Goal: Information Seeking & Learning: Learn about a topic

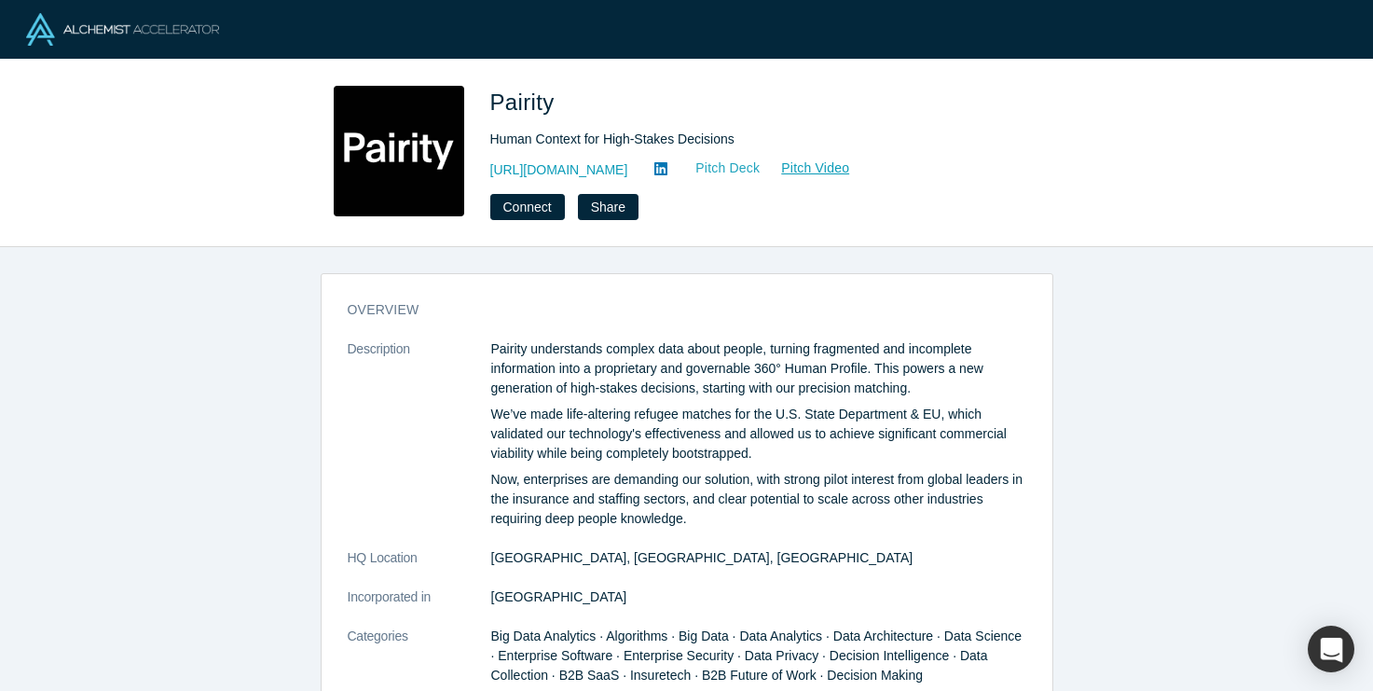
click at [708, 164] on link "Pitch Deck" at bounding box center [718, 167] width 86 height 21
click at [534, 101] on span "Pairity" at bounding box center [525, 101] width 71 height 25
copy span "Pairity"
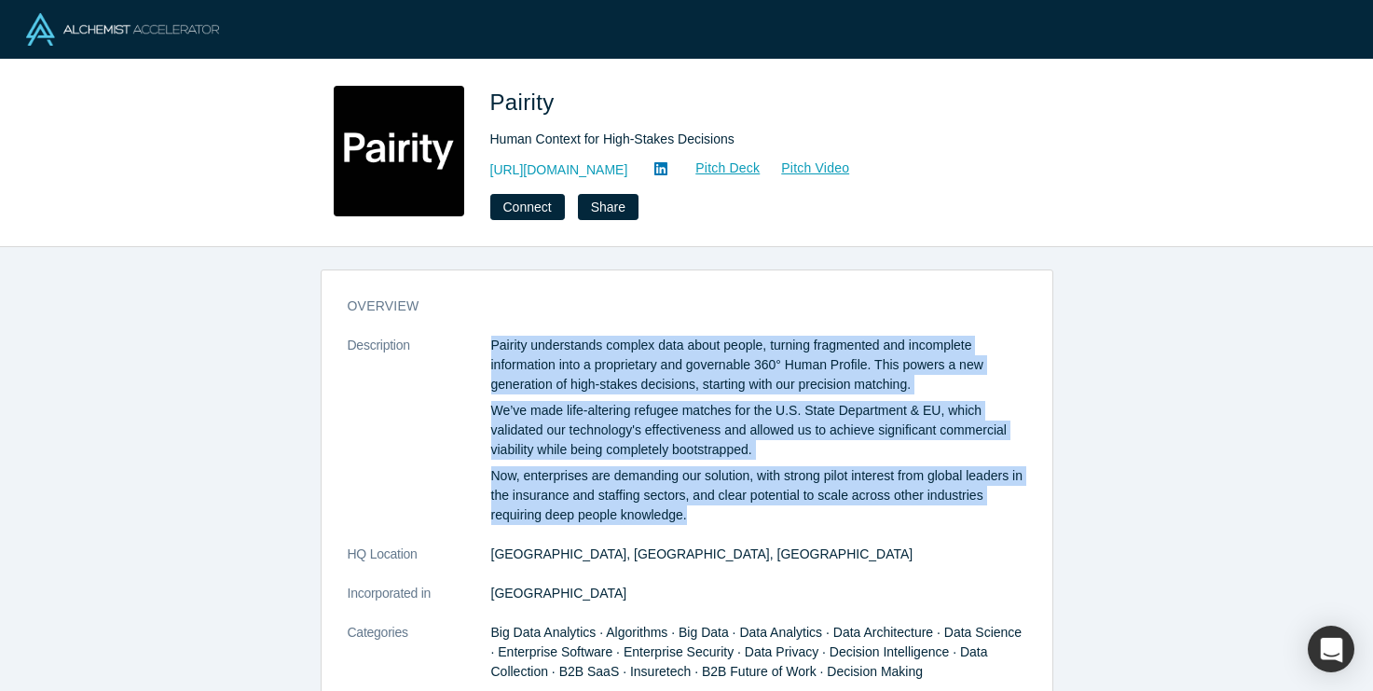
drag, startPoint x: 485, startPoint y: 343, endPoint x: 744, endPoint y: 520, distance: 313.8
copy dl "Pairity understands complex data about people, turning fragmented and incomplet…"
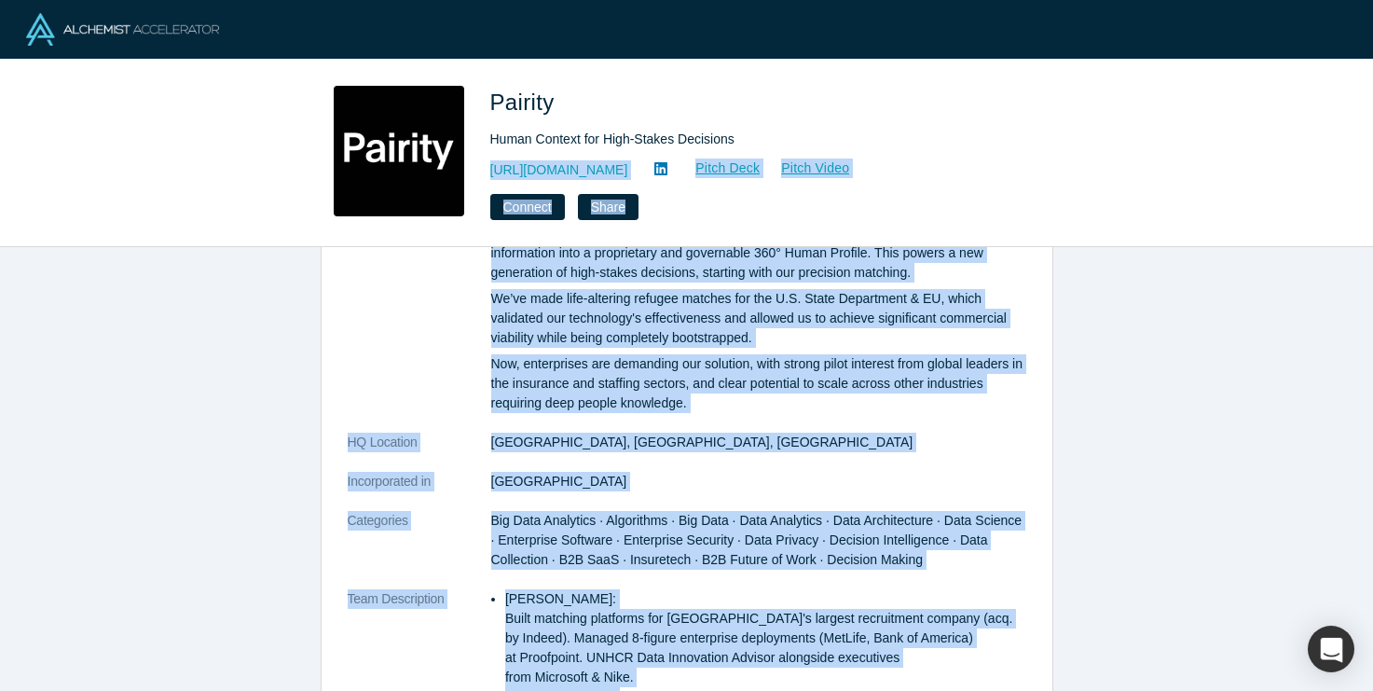
scroll to position [0, 0]
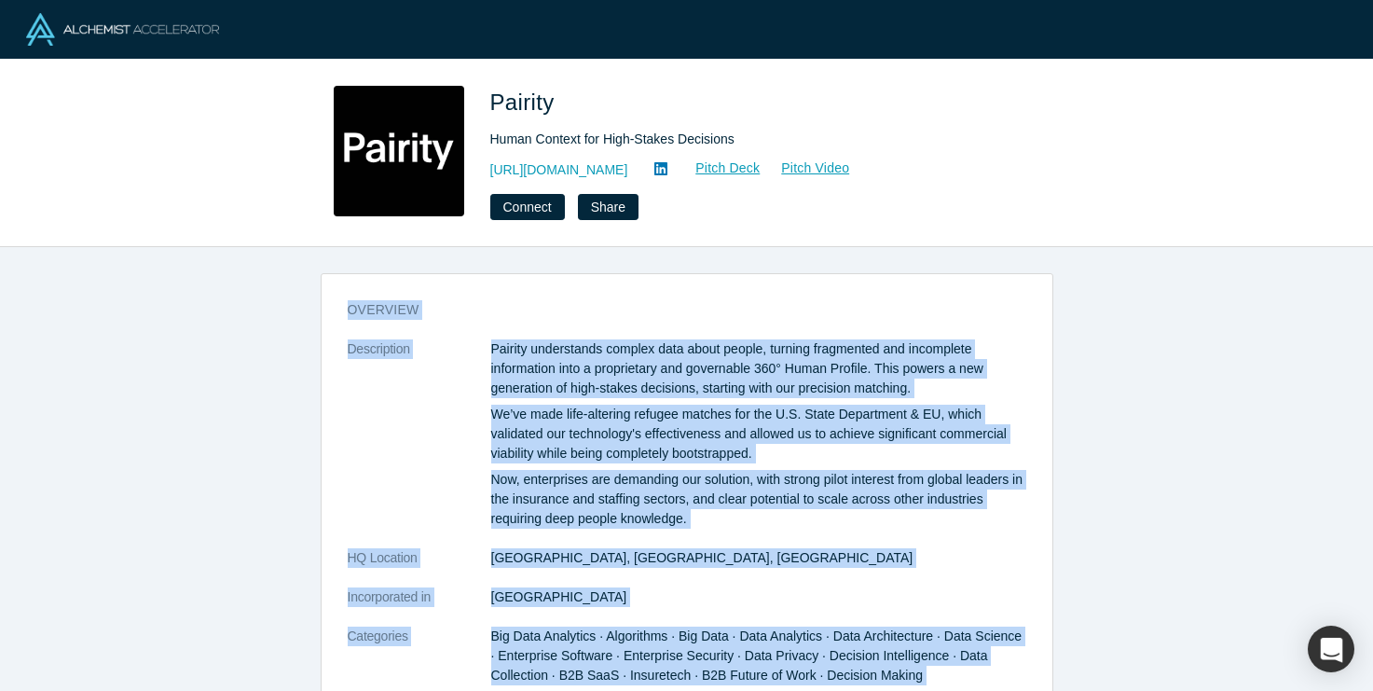
drag, startPoint x: 858, startPoint y: 536, endPoint x: 348, endPoint y: 307, distance: 559.8
copy div "overview Description Pairity understands complex data about people, turning fra…"
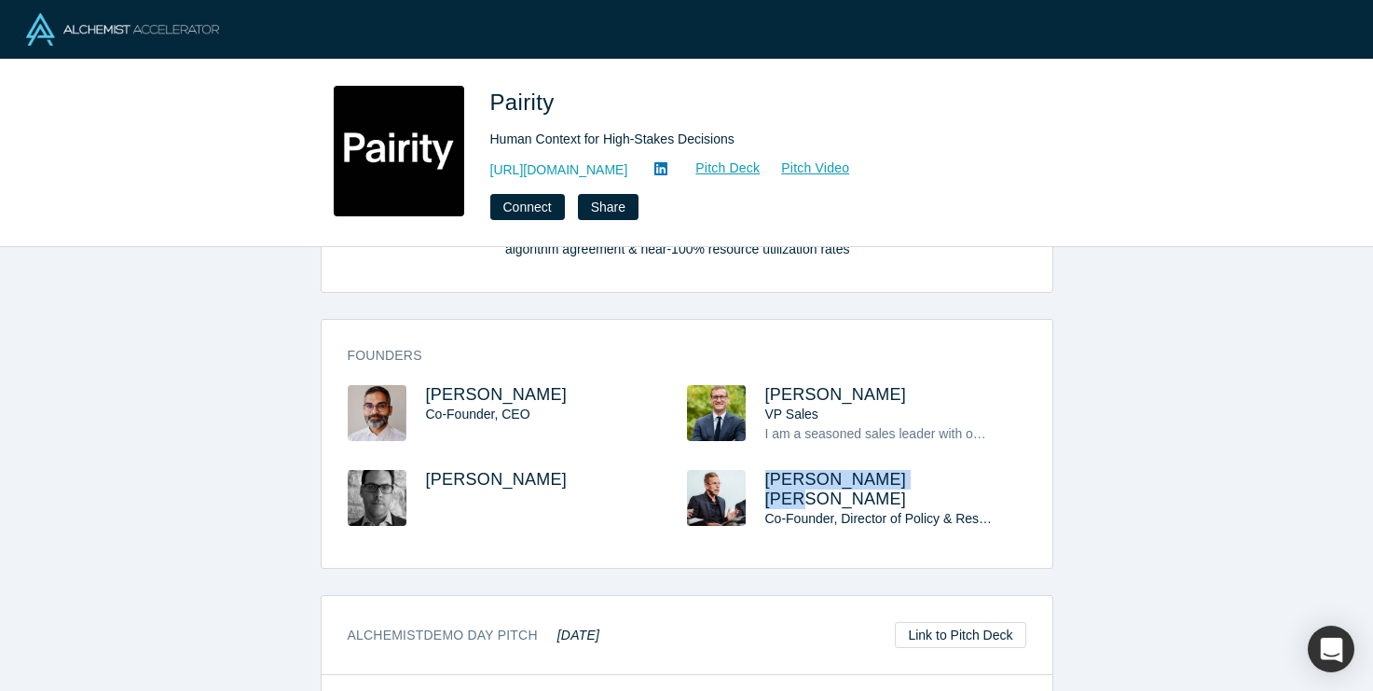
scroll to position [864, 0]
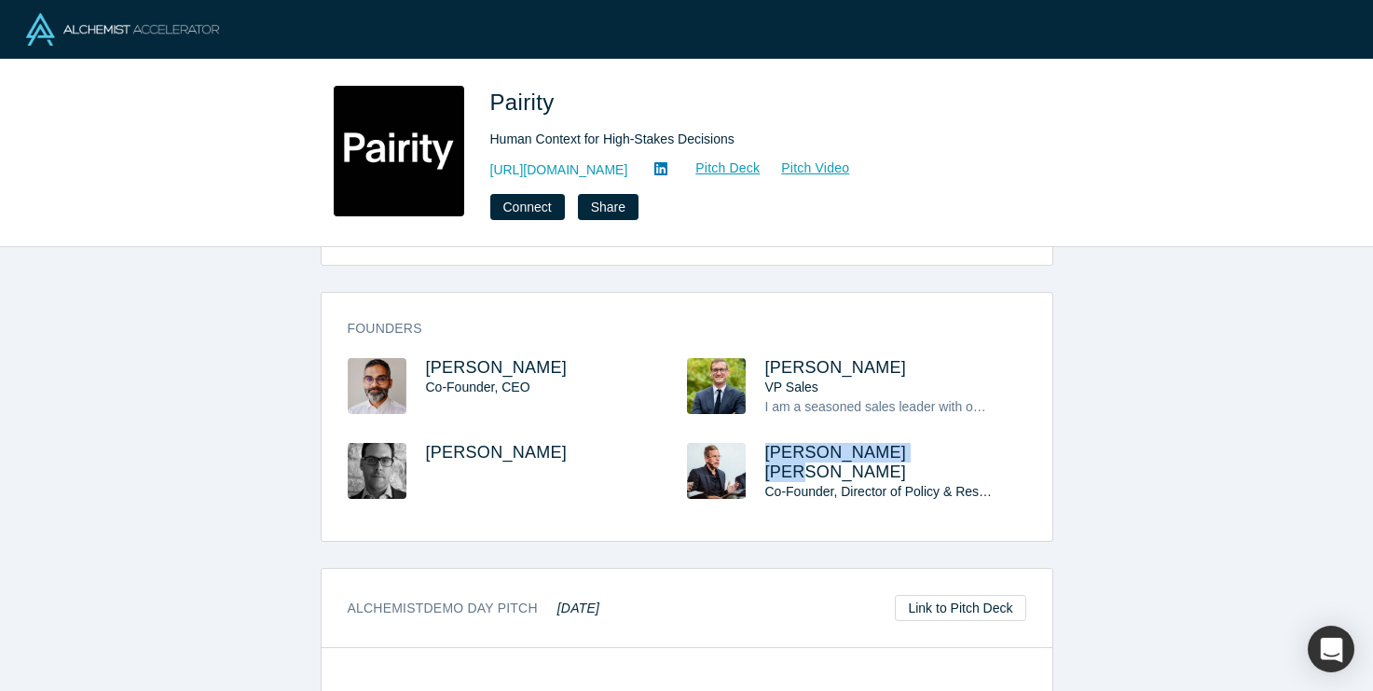
copy span "Craig Damian Smith"
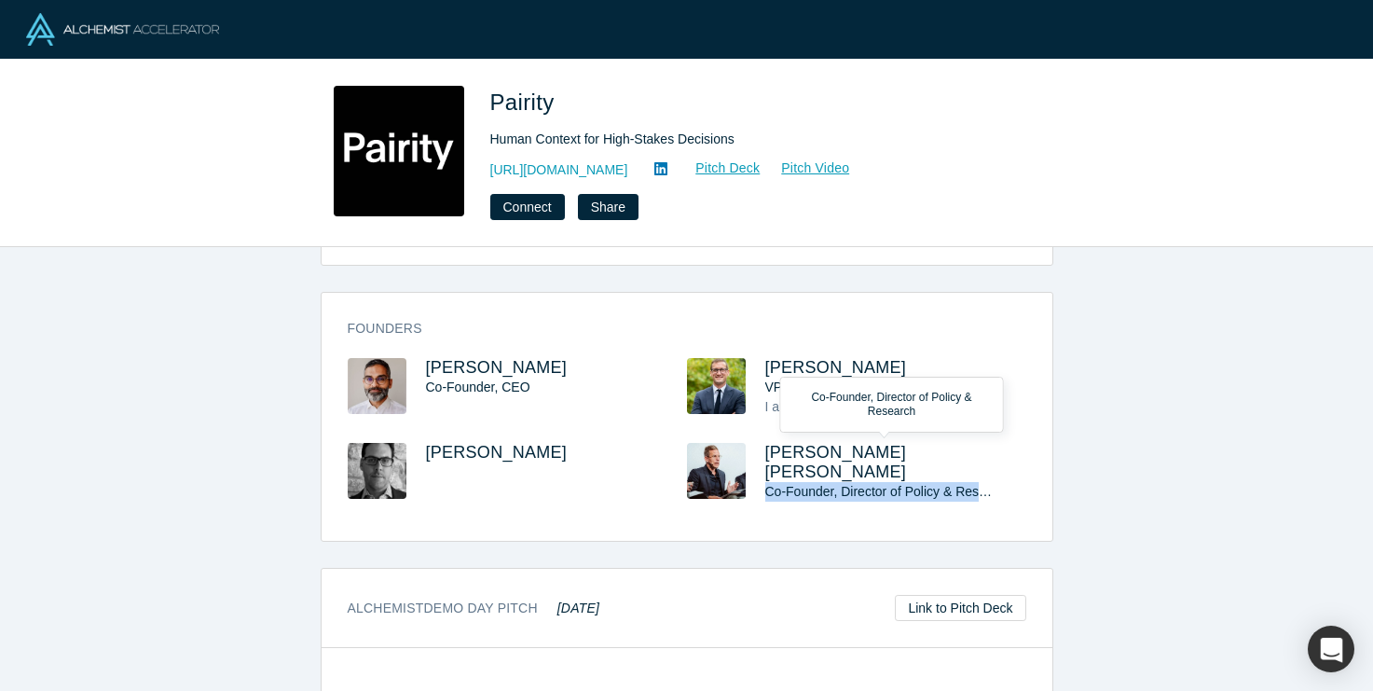
drag, startPoint x: 766, startPoint y: 447, endPoint x: 994, endPoint y: 450, distance: 228.3
click at [994, 450] on div "Craig Damian Smith Co-Founder, Director of Policy & Research" at bounding box center [895, 472] width 261 height 59
copy span "Co-Founder, Director of Policy & Resea"
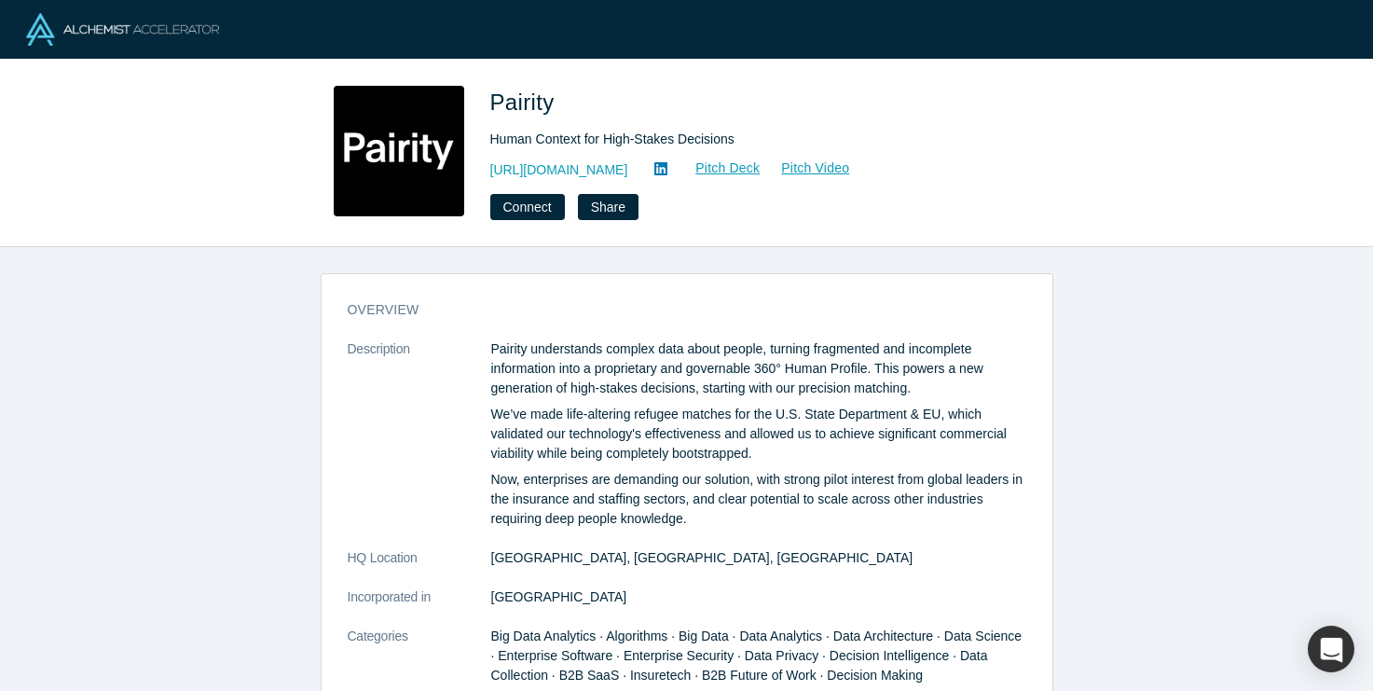
scroll to position [0, 0]
click at [772, 170] on link "Pitch Video" at bounding box center [804, 167] width 89 height 21
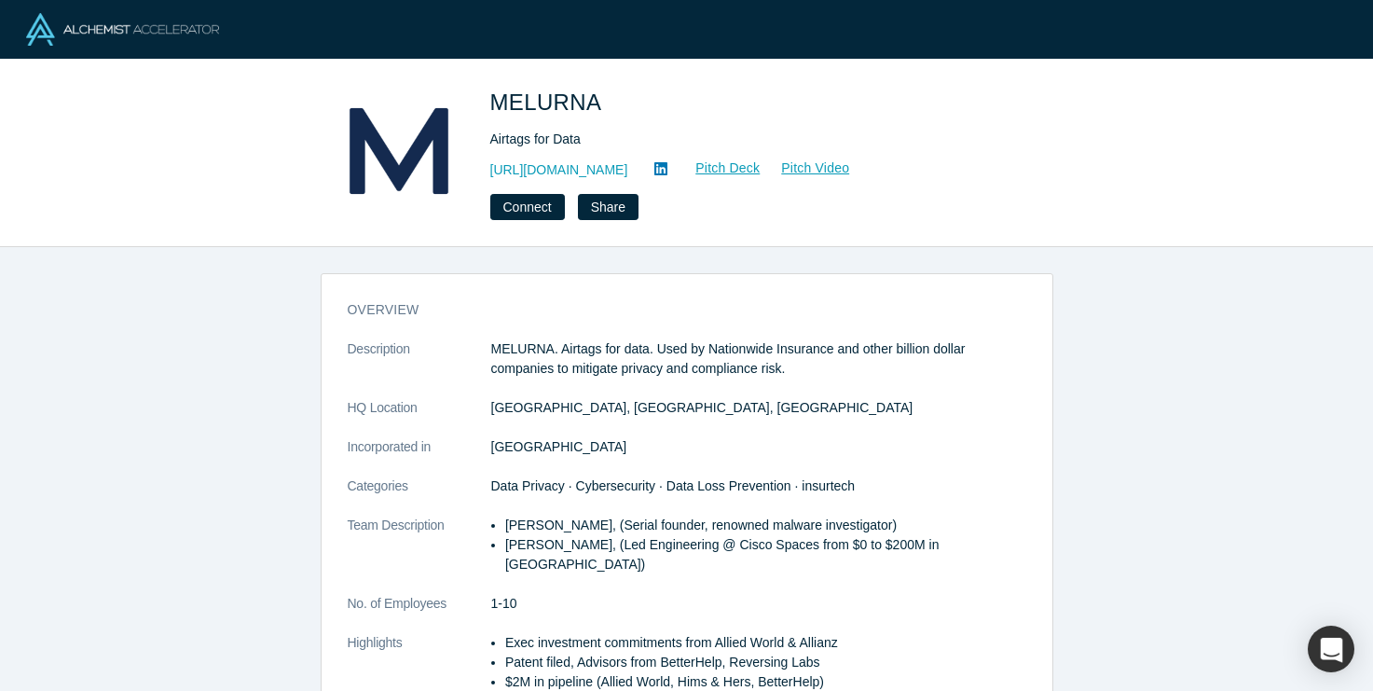
click at [558, 107] on span "MELURNA" at bounding box center [548, 101] width 117 height 25
copy span "MELURNA"
click at [746, 166] on link "Pitch Deck" at bounding box center [718, 167] width 86 height 21
click at [488, 354] on dt "Description" at bounding box center [420, 368] width 144 height 59
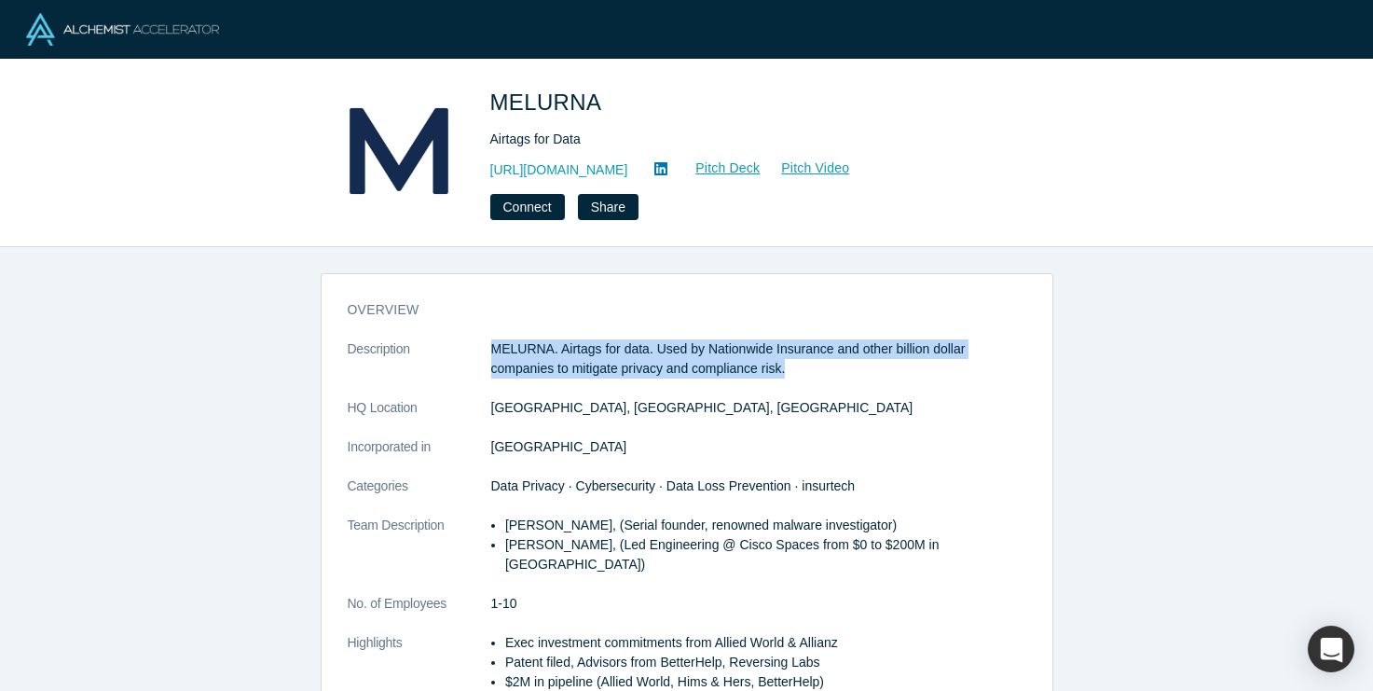
drag, startPoint x: 491, startPoint y: 344, endPoint x: 852, endPoint y: 367, distance: 361.4
click at [852, 367] on dl "Description MELURNA. Airtags for data. Used by Nationwide Insurance and other b…" at bounding box center [687, 525] width 678 height 372
copy dl "MELURNA. Airtags for data. Used by Nationwide Insurance and other billion dolla…"
click at [515, 346] on p "MELURNA. Airtags for data. Used by Nationwide Insurance and other billion dolla…" at bounding box center [758, 358] width 535 height 39
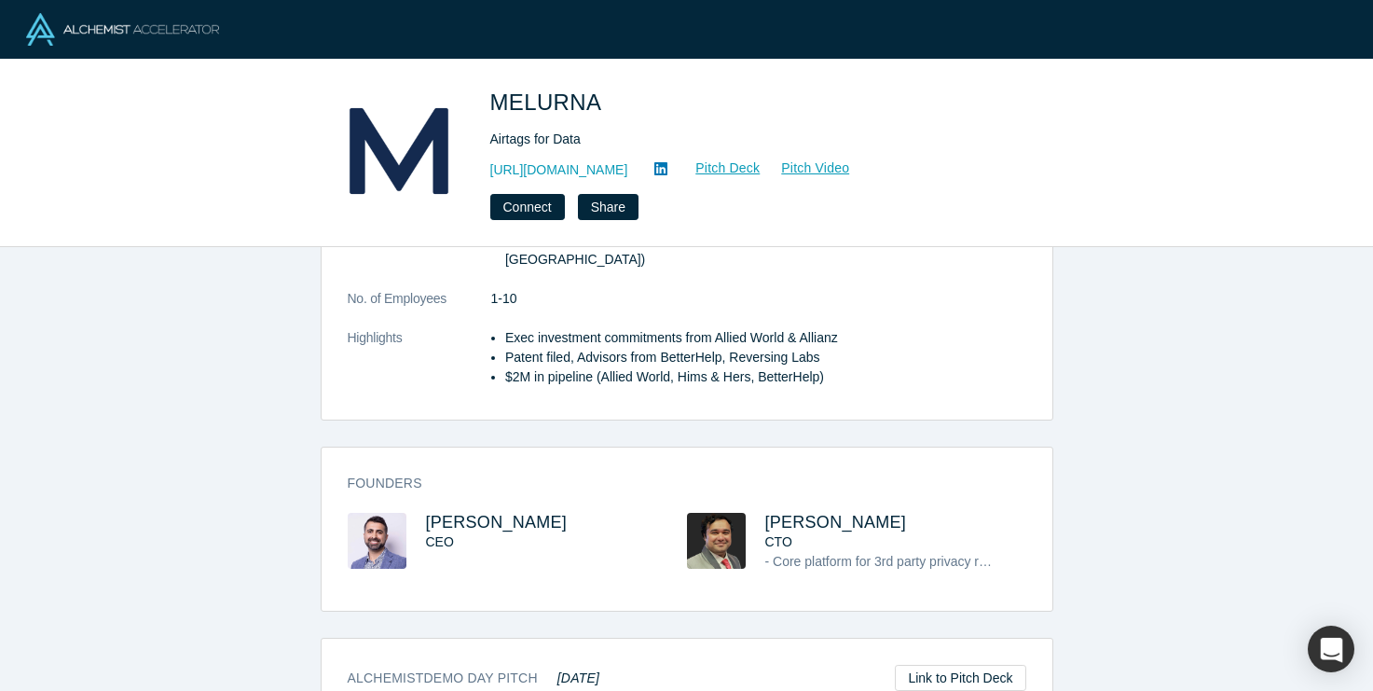
scroll to position [343, 0]
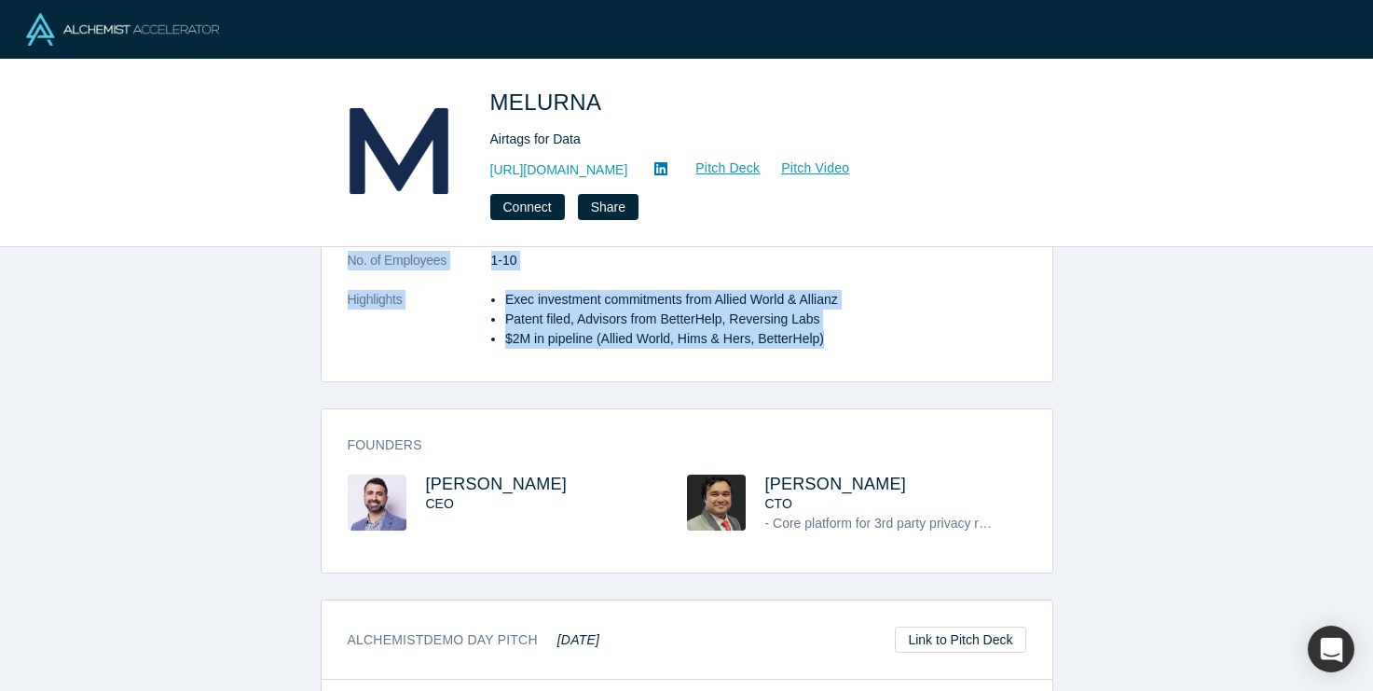
drag, startPoint x: 350, startPoint y: 306, endPoint x: 838, endPoint y: 312, distance: 487.4
click at [838, 312] on div "overview Description MELURNA. Airtags for data. Used by Nationwide Insurance an…" at bounding box center [687, 162] width 731 height 437
copy div "overview Description MELURNA. Airtags for data. Used by Nationwide Insurance an…"
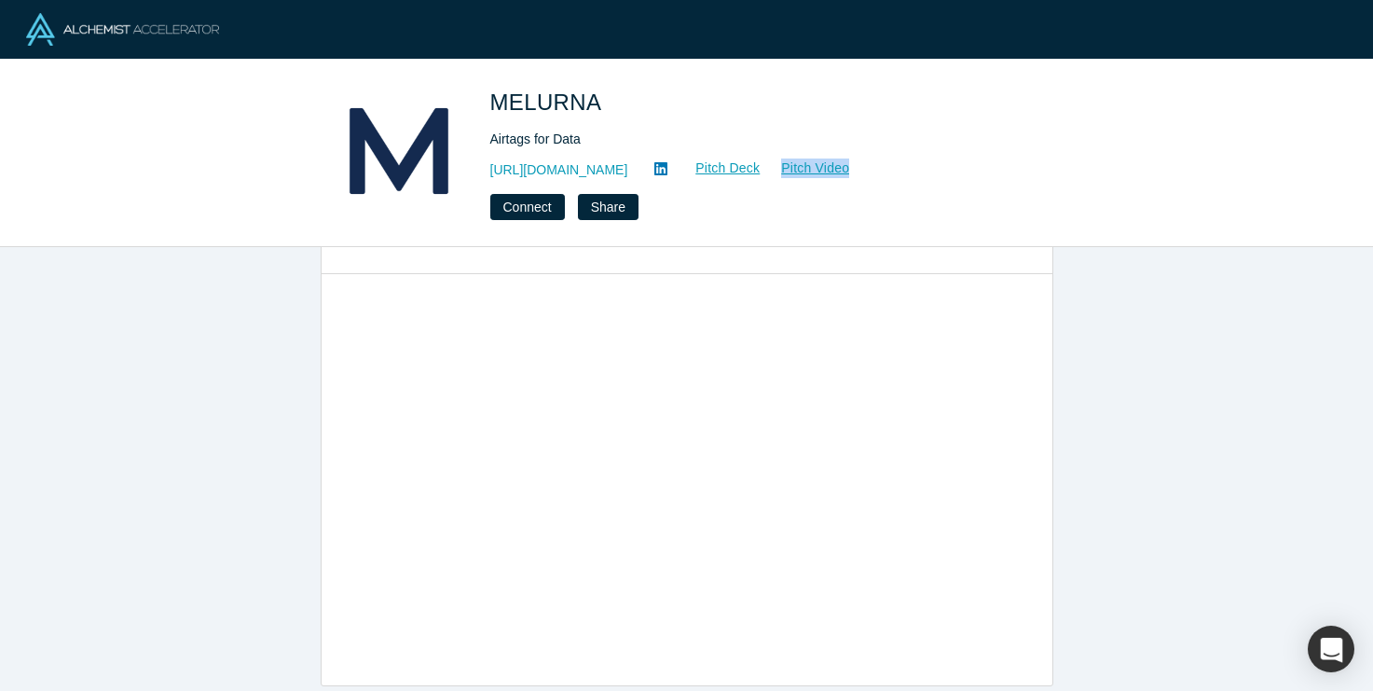
scroll to position [593, 0]
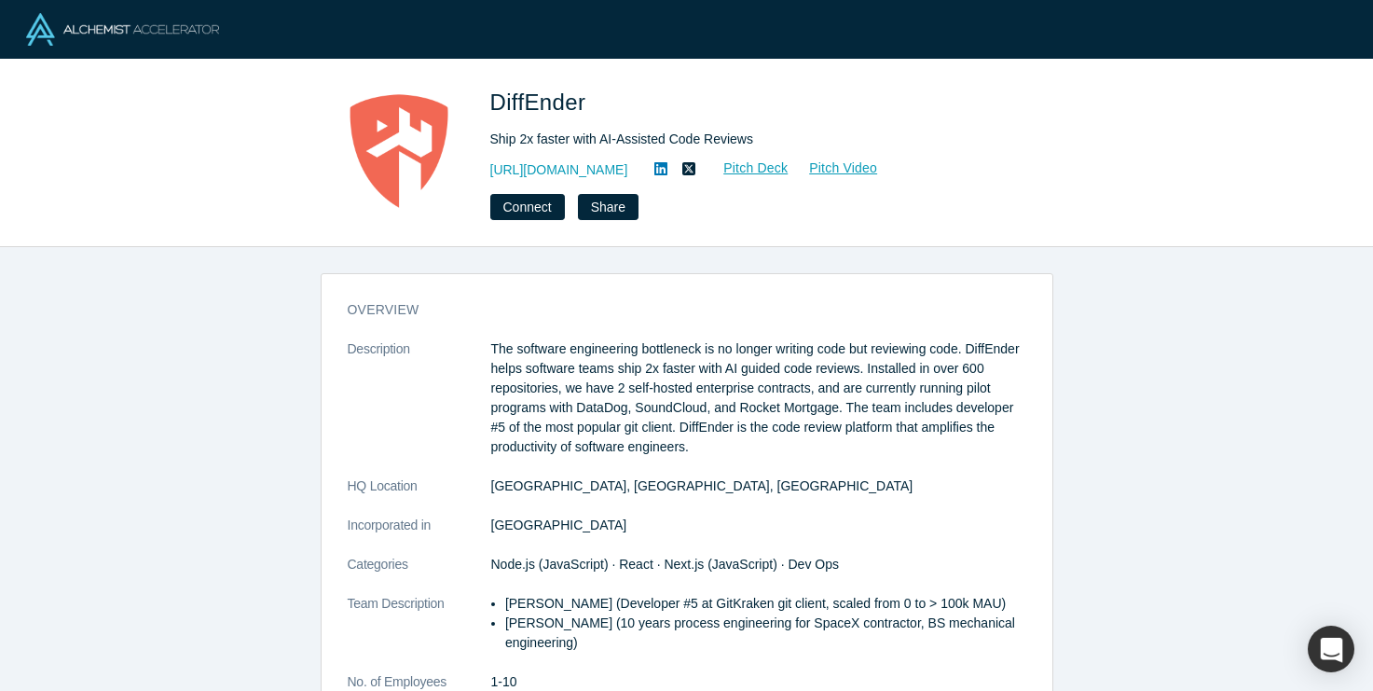
click at [515, 102] on span "DiffEnder" at bounding box center [541, 101] width 103 height 25
copy span "DiffEnder"
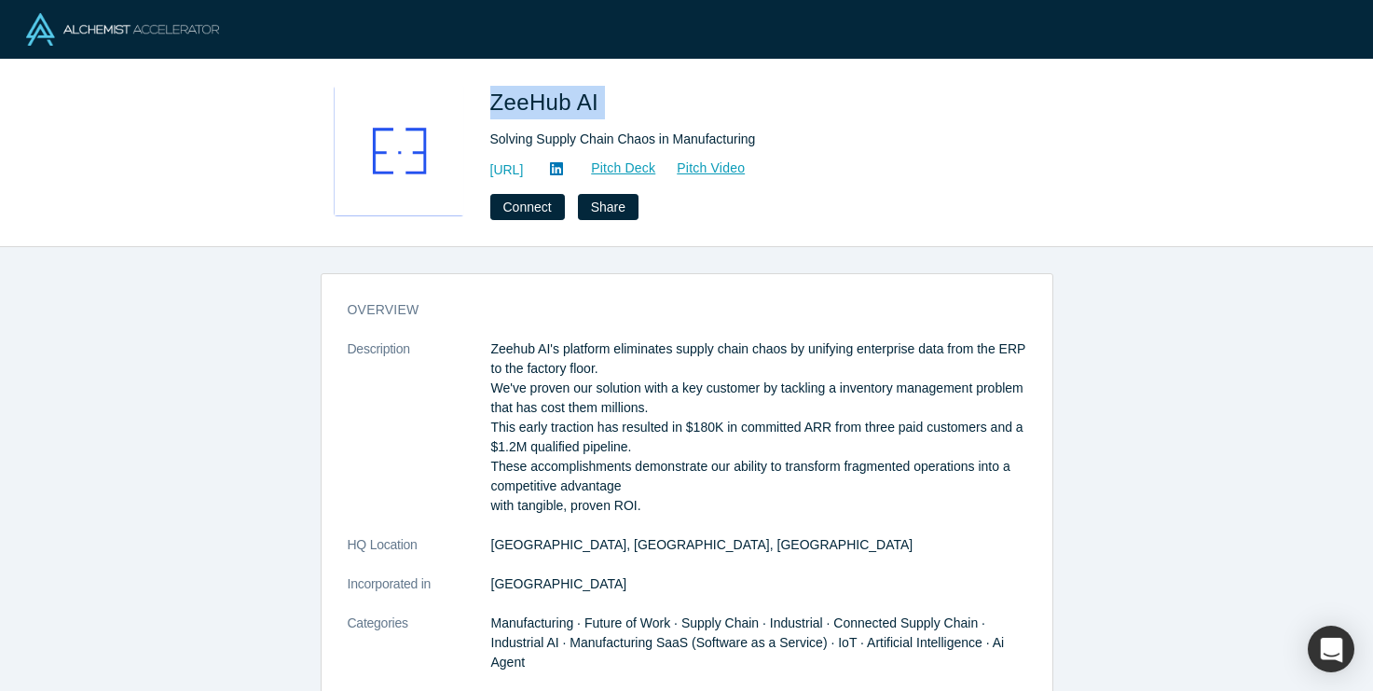
drag, startPoint x: 488, startPoint y: 99, endPoint x: 700, endPoint y: 99, distance: 211.5
click at [700, 99] on div "ZeeHub AI Solving Supply Chain Chaos in Manufacturing https://zeehub.ai Pitch D…" at bounding box center [687, 153] width 732 height 134
copy span "ZeeHub AI"
drag, startPoint x: 487, startPoint y: 95, endPoint x: 679, endPoint y: 95, distance: 192.0
click at [679, 95] on div "ZeeHub AI Solving Supply Chain Chaos in Manufacturing https://zeehub.ai Pitch D…" at bounding box center [687, 153] width 732 height 134
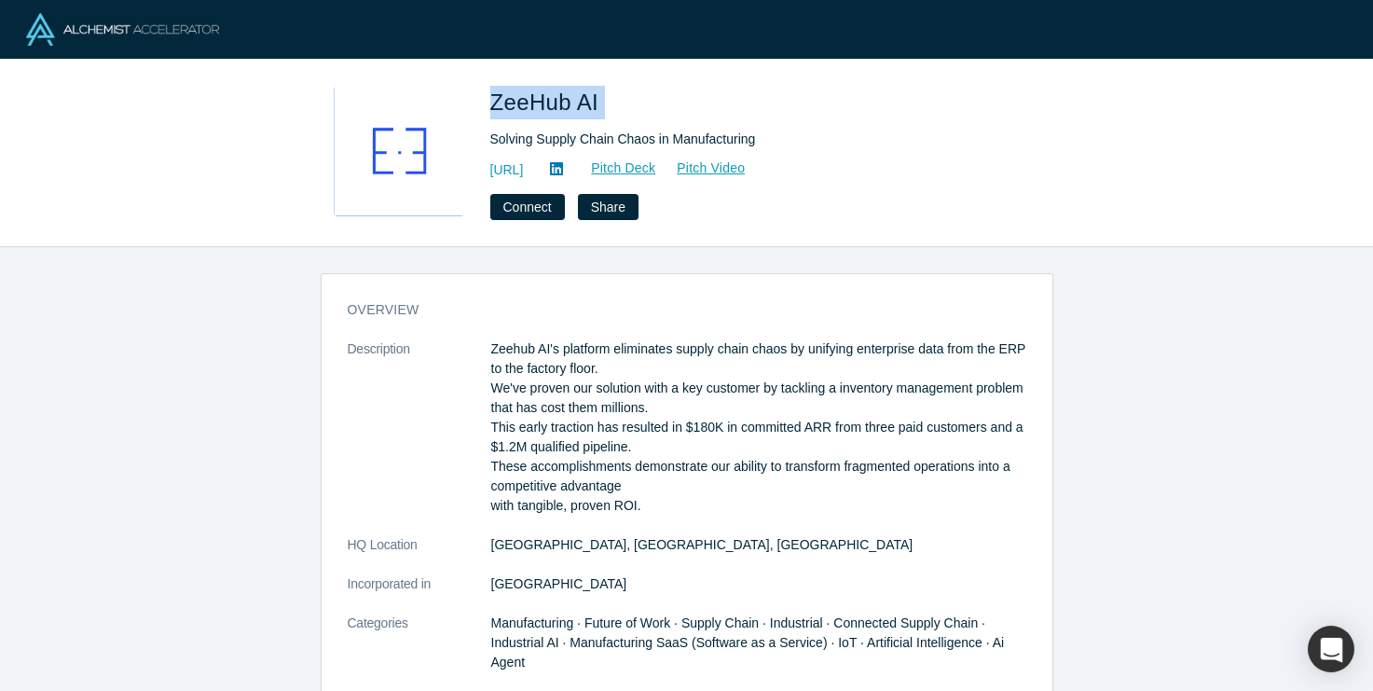
copy span "ZeeHub AI"
click at [656, 164] on link "Pitch Deck" at bounding box center [613, 167] width 86 height 21
click at [746, 161] on link "Pitch Video" at bounding box center [700, 167] width 89 height 21
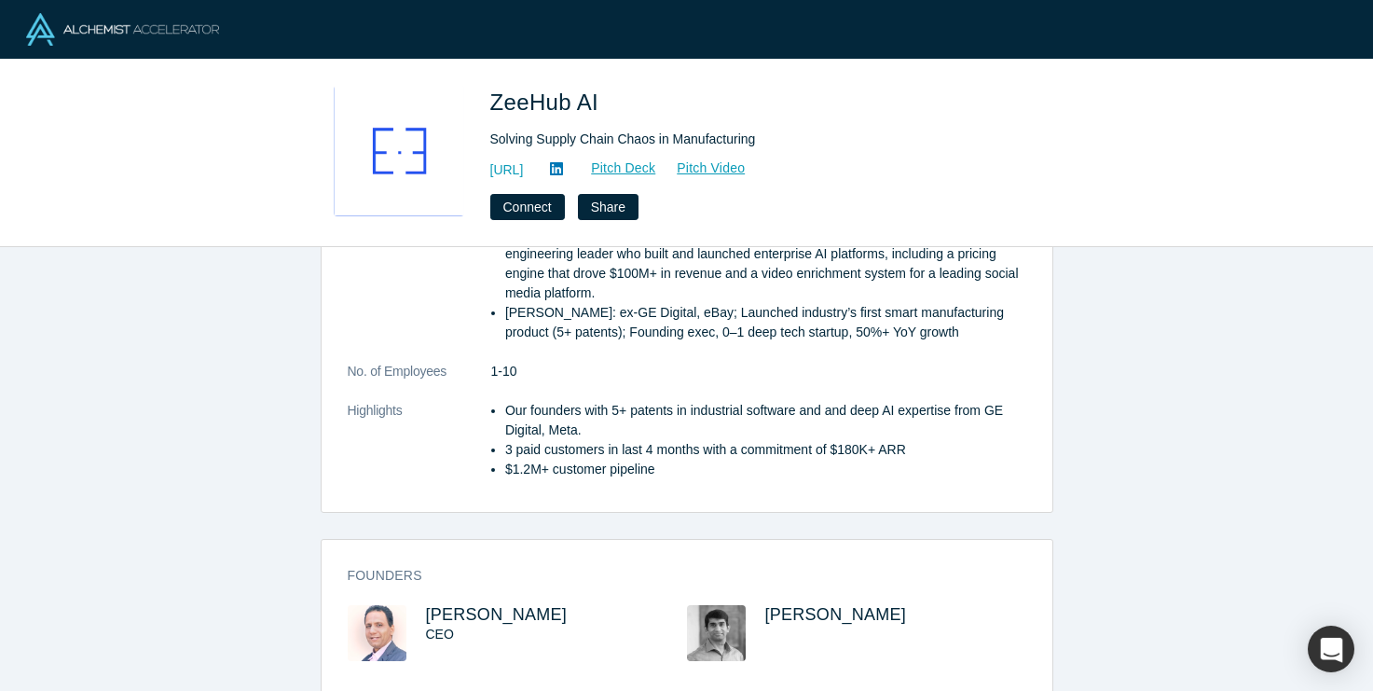
scroll to position [552, 0]
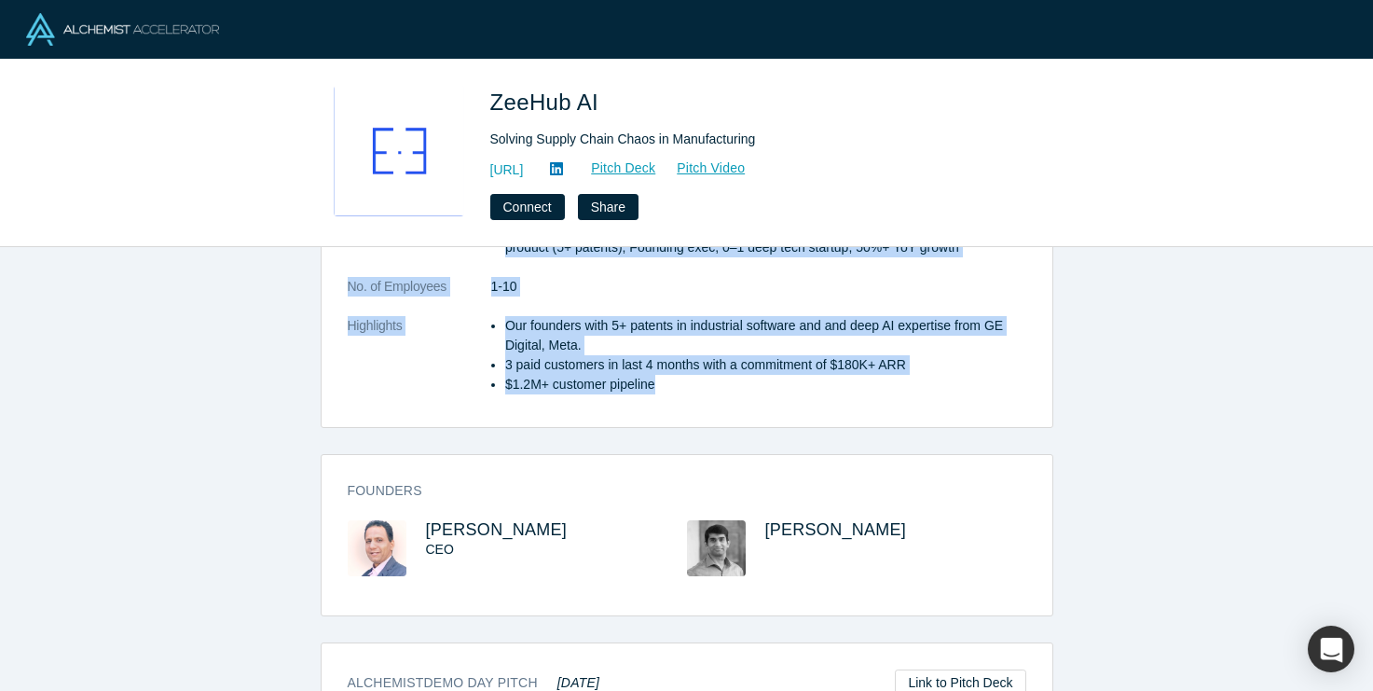
drag, startPoint x: 342, startPoint y: 302, endPoint x: 692, endPoint y: 385, distance: 360.1
click at [692, 385] on div "overview Description Zeehub AI's platform eliminates supply chain chaos by unif…" at bounding box center [687, 80] width 731 height 691
copy div "overview Description Zeehub AI's platform eliminates supply chain chaos by unif…"
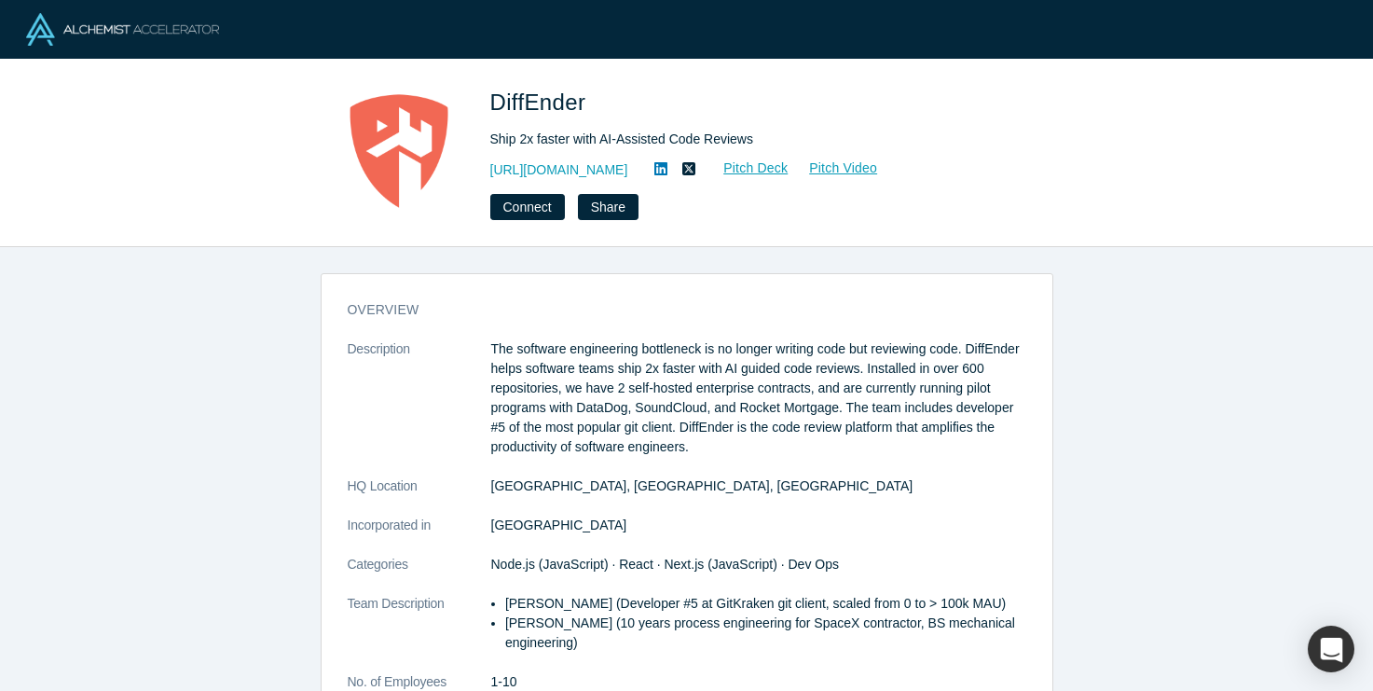
click at [537, 101] on span "DiffEnder" at bounding box center [541, 101] width 103 height 25
copy span "DiffEnder"
click at [534, 116] on h1 "DiffEnder" at bounding box center [751, 103] width 522 height 34
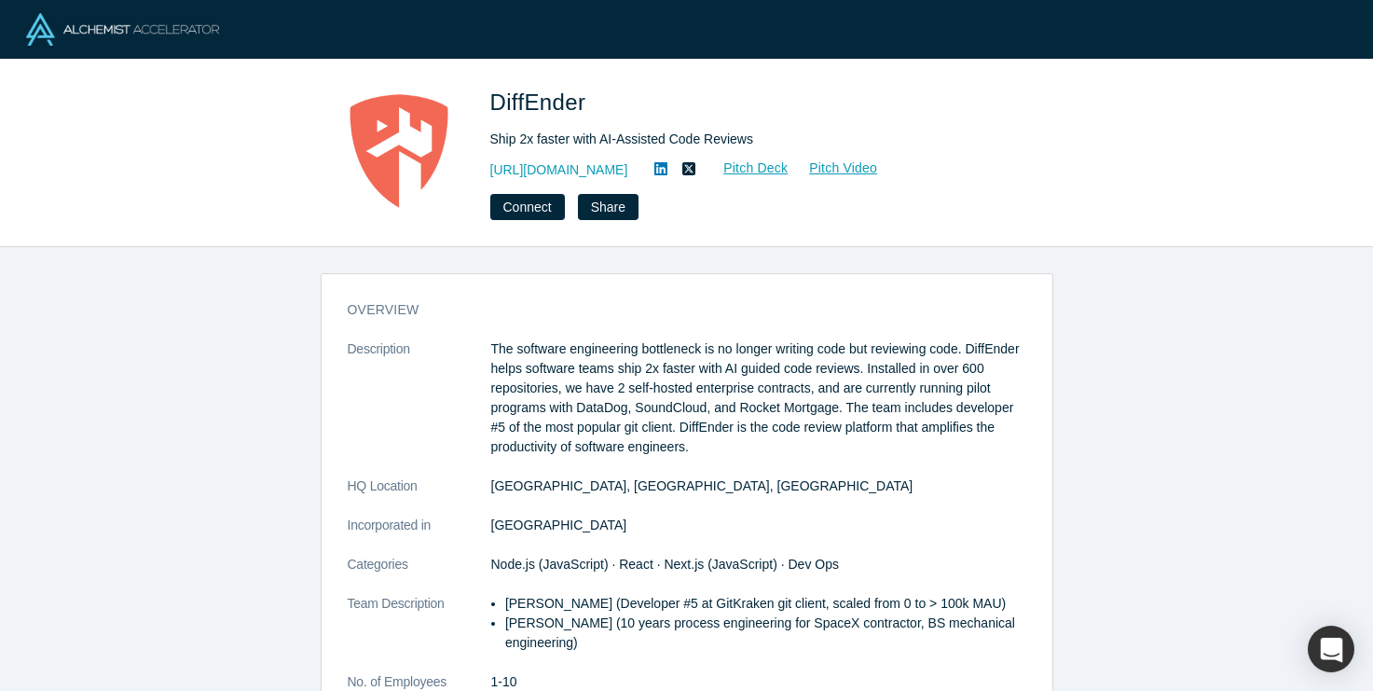
click at [520, 107] on span "DiffEnder" at bounding box center [541, 101] width 103 height 25
copy span "DiffEnder"
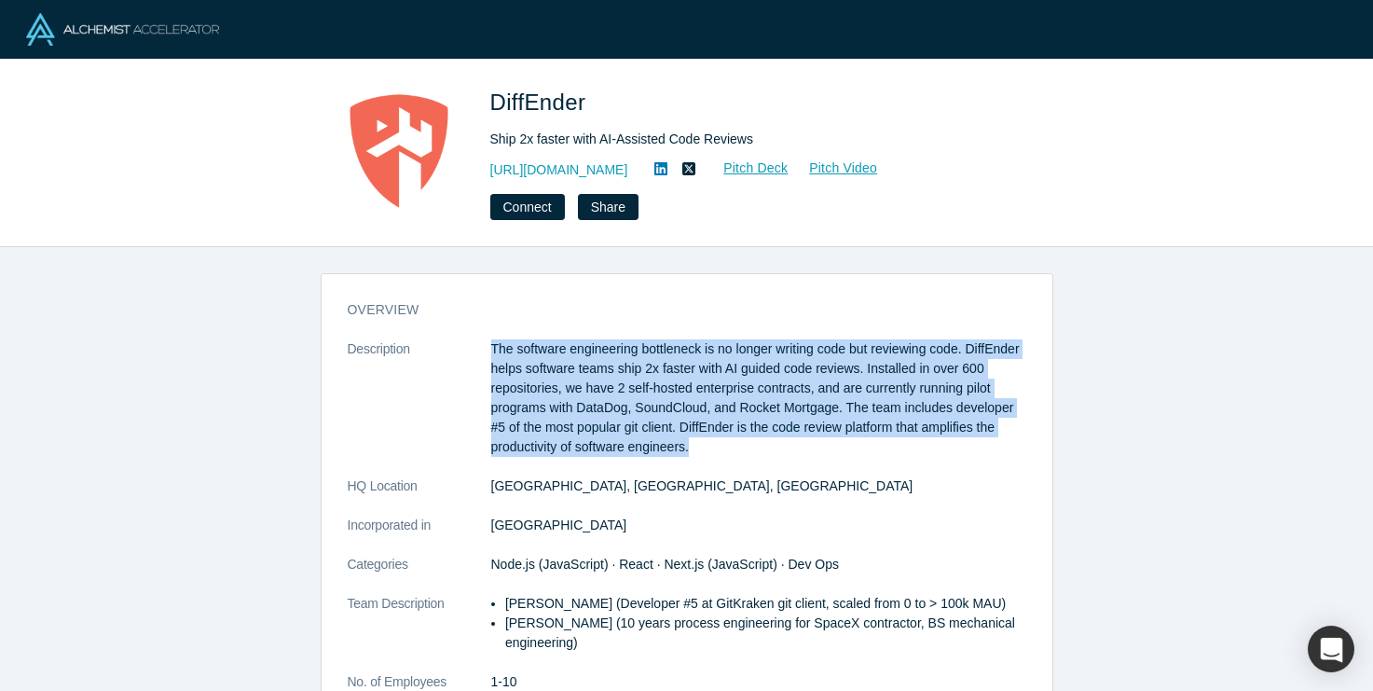
drag, startPoint x: 489, startPoint y: 349, endPoint x: 708, endPoint y: 451, distance: 241.8
click at [708, 451] on dl "Description The software engineering bottleneck is no longer writing code but r…" at bounding box center [687, 564] width 678 height 450
copy dl "The software engineering bottleneck is no longer writing code but reviewing cod…"
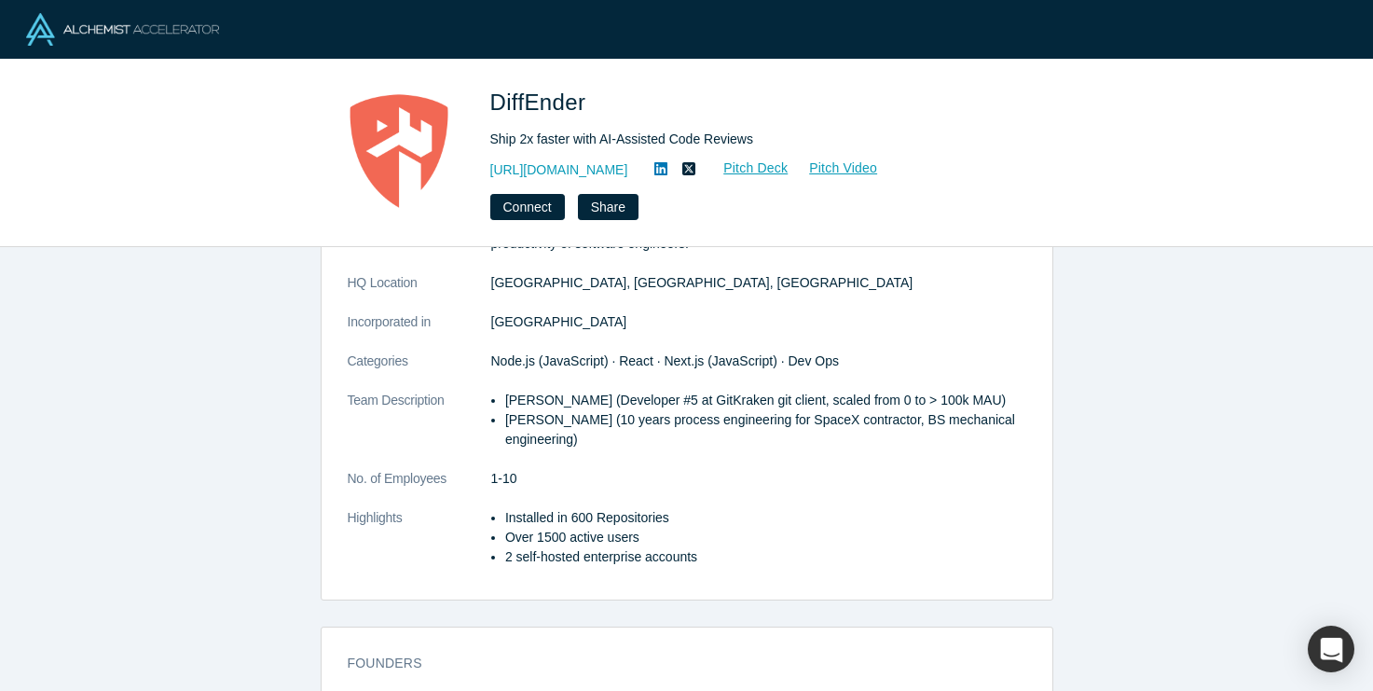
scroll to position [500, 0]
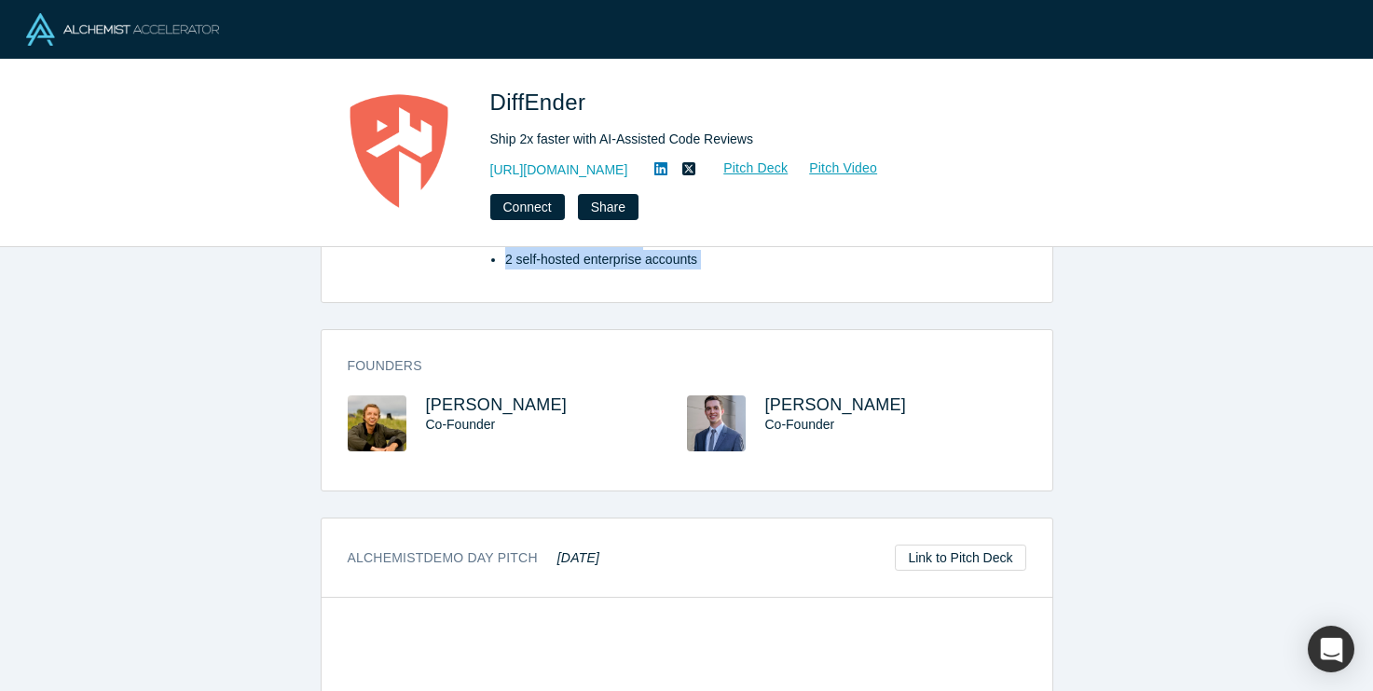
drag, startPoint x: 349, startPoint y: 309, endPoint x: 742, endPoint y: 286, distance: 394.0
click at [742, 286] on div "overview Description The software engineering bottleneck is no longer writing c…" at bounding box center [687, 44] width 731 height 515
copy div "overview Description The software engineering bottleneck is no longer writing c…"
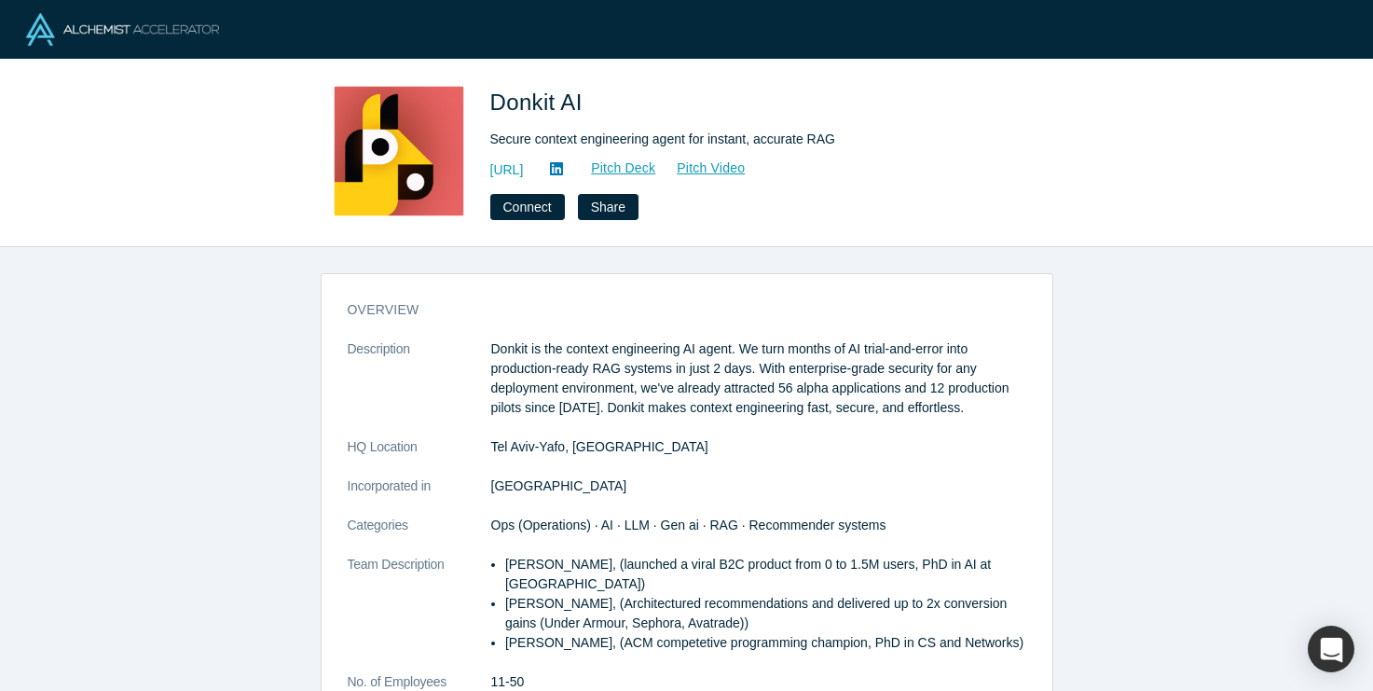
click at [540, 112] on span "Donkit AI" at bounding box center [539, 101] width 99 height 25
copy span "Donkit AI"
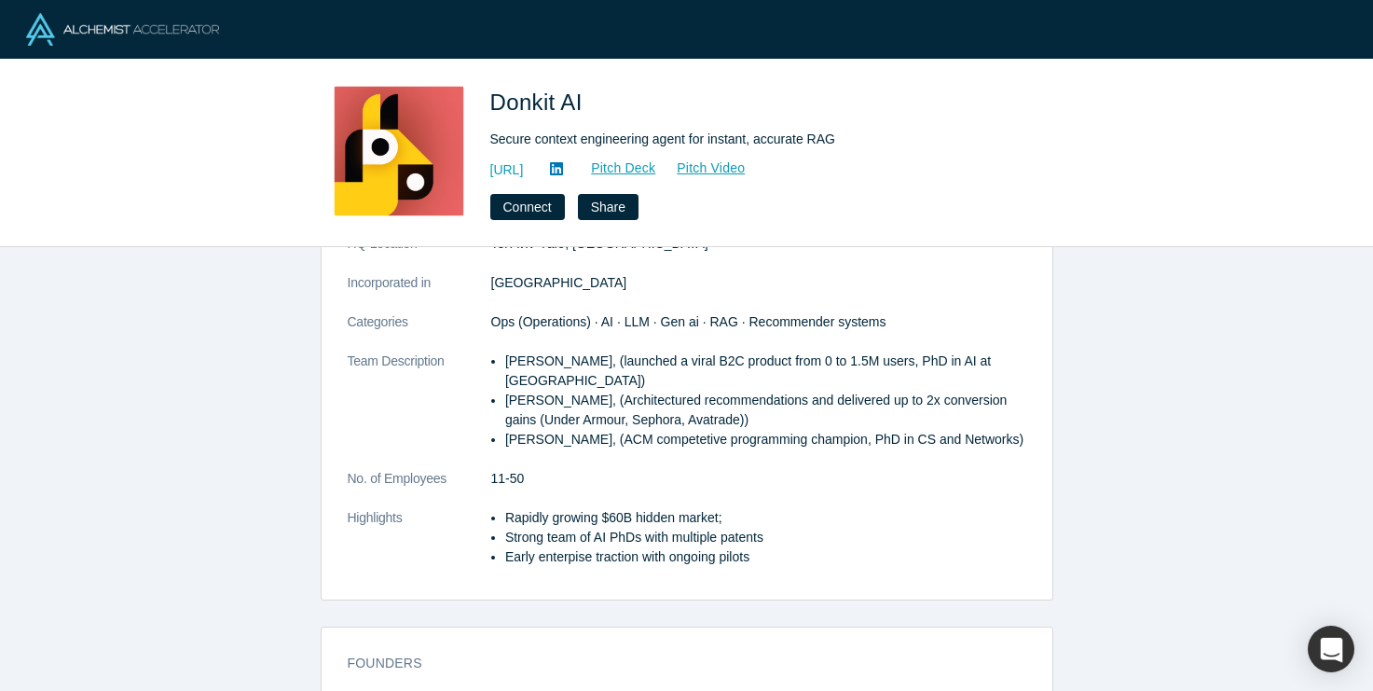
scroll to position [386, 0]
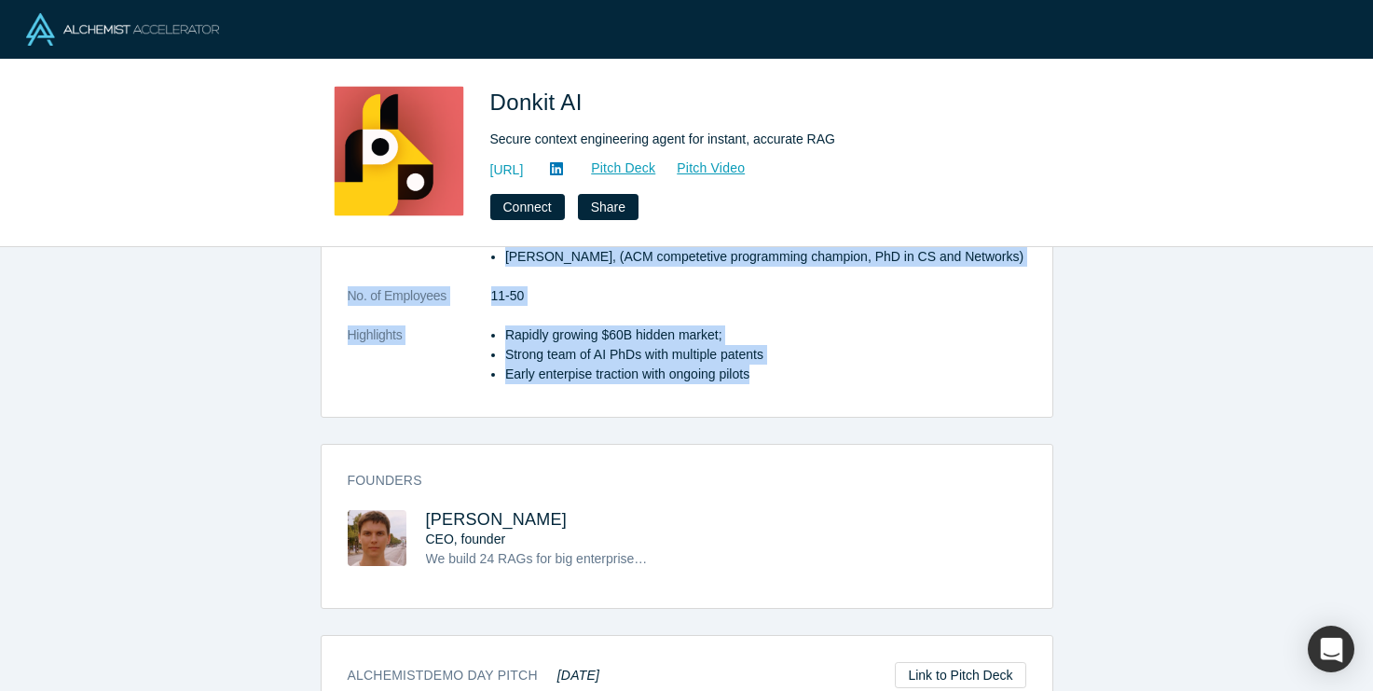
drag, startPoint x: 347, startPoint y: 303, endPoint x: 787, endPoint y: 368, distance: 445.6
click at [787, 368] on div "overview Description Donkit is the context engineering AI agent. We turn months…" at bounding box center [687, 158] width 731 height 515
copy div "overview Description Donkit is the context engineering AI agent. We turn months…"
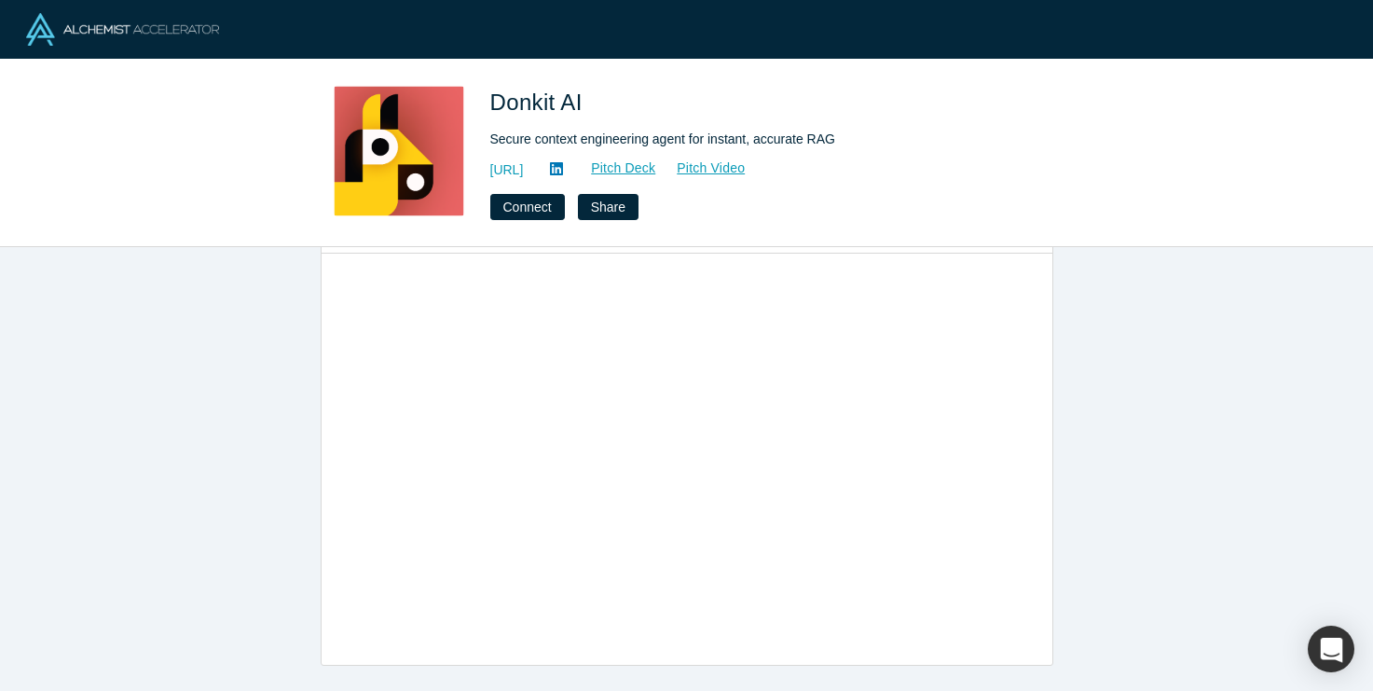
scroll to position [845, 0]
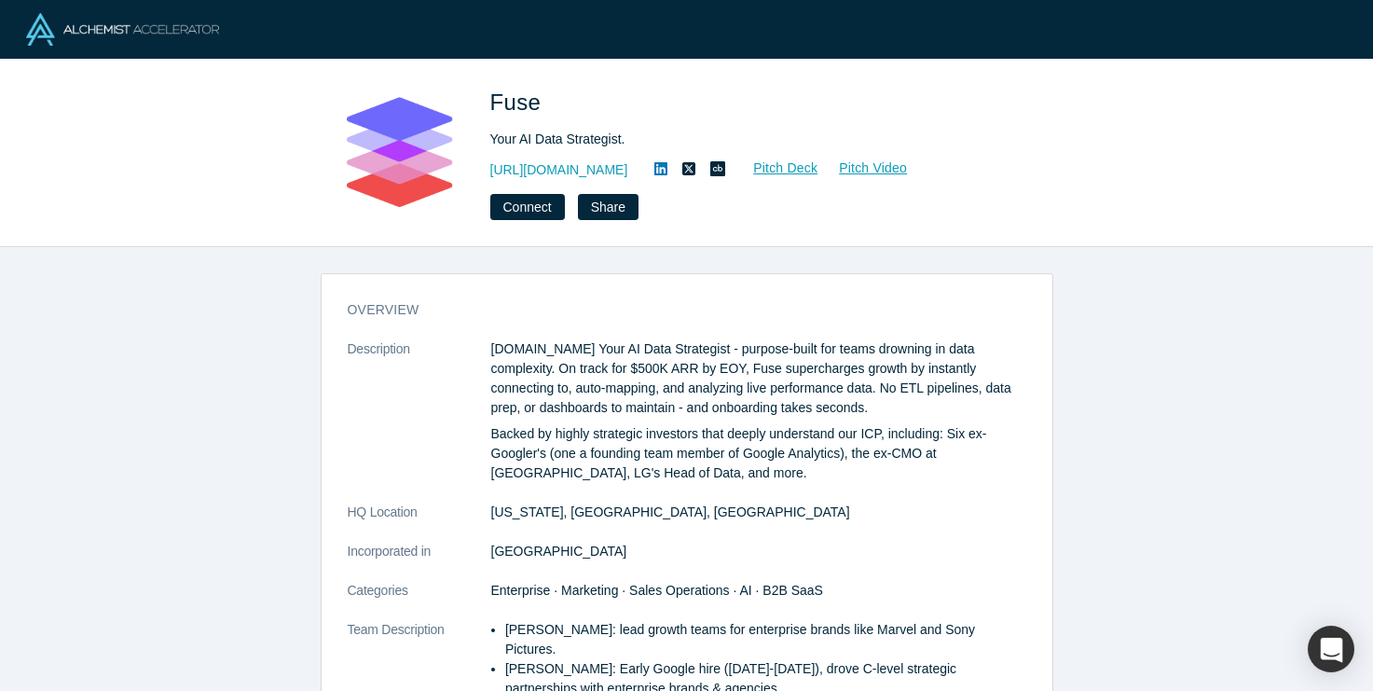
click at [512, 98] on span "Fuse" at bounding box center [519, 101] width 58 height 25
copy span "Fuse"
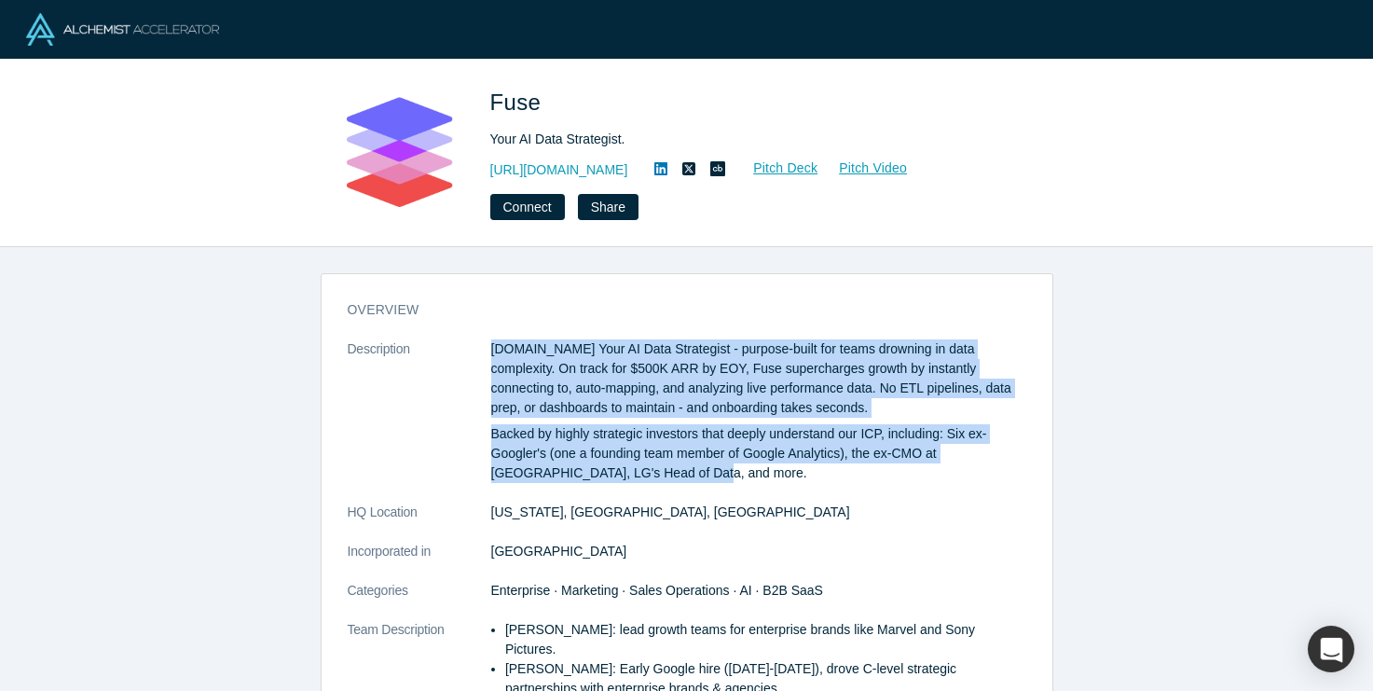
drag, startPoint x: 482, startPoint y: 341, endPoint x: 667, endPoint y: 468, distance: 224.6
click at [667, 468] on dl "Description [DOMAIN_NAME] Your AI Data Strategist - purpose-built for teams dro…" at bounding box center [687, 616] width 678 height 554
copy dl "[DOMAIN_NAME] Your AI Data Strategist - purpose-built for teams drowning in dat…"
click at [530, 364] on p "[DOMAIN_NAME] Your AI Data Strategist - purpose-built for teams drowning in dat…" at bounding box center [758, 378] width 535 height 78
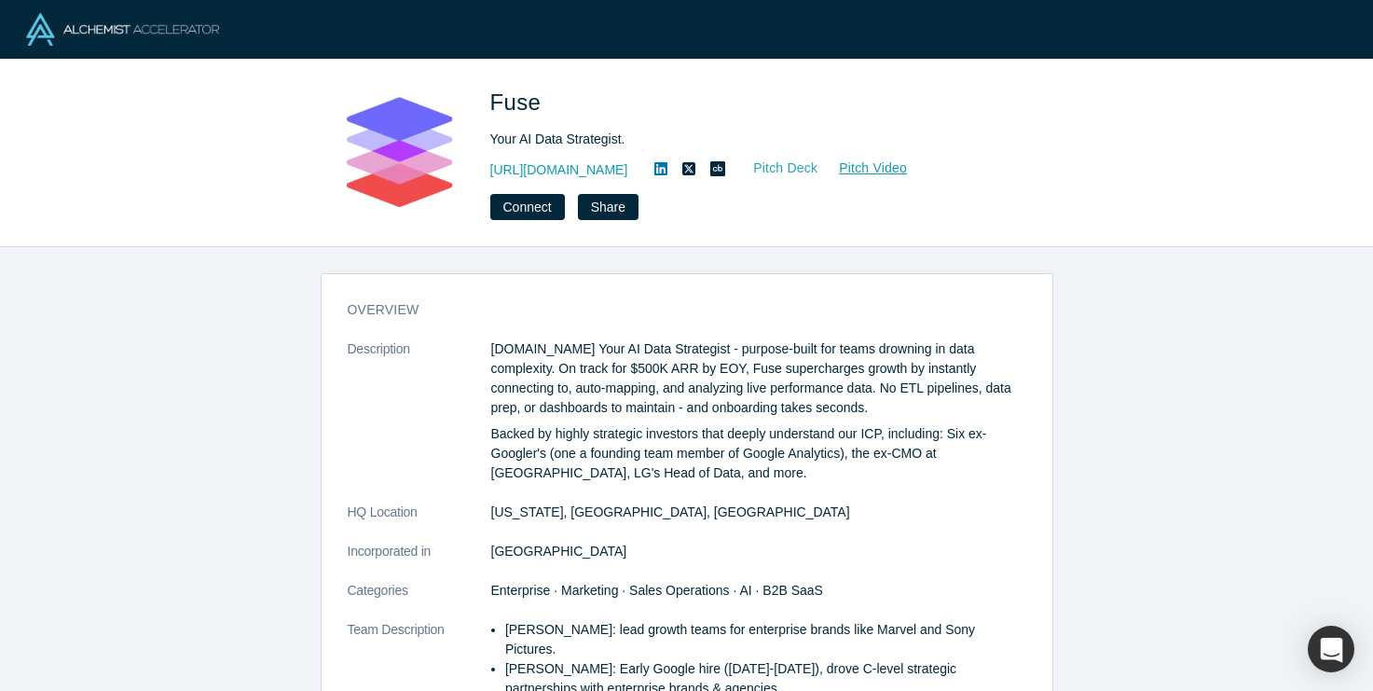
click at [751, 166] on link "Pitch Deck" at bounding box center [775, 167] width 86 height 21
click at [833, 159] on link "Pitch Video" at bounding box center [862, 167] width 89 height 21
click at [348, 302] on h3 "overview" at bounding box center [674, 310] width 652 height 20
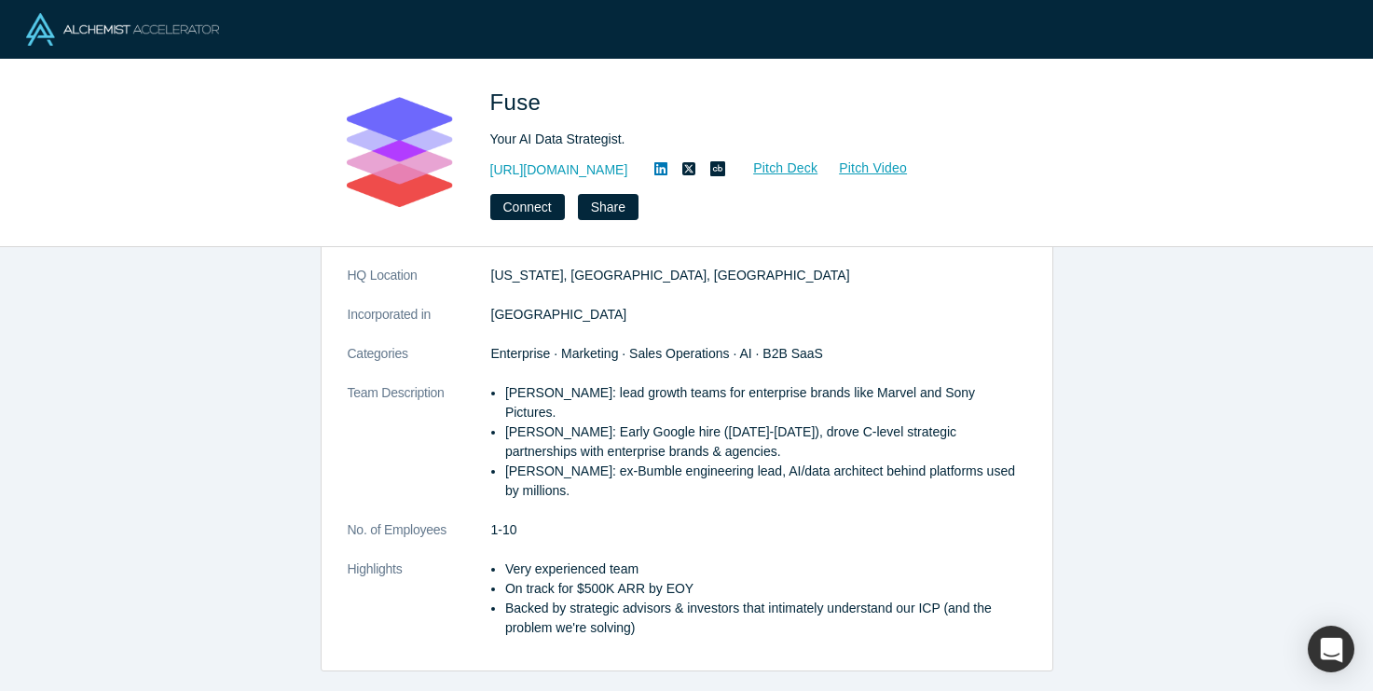
scroll to position [338, 0]
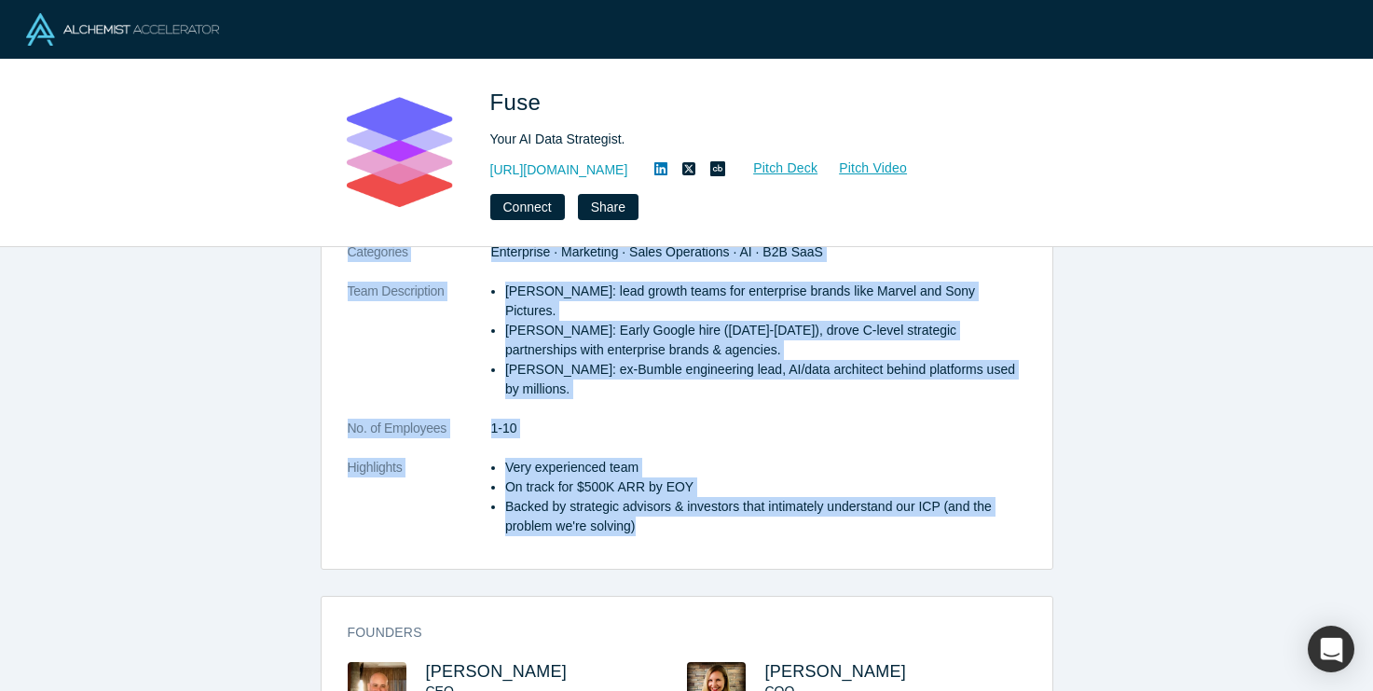
drag, startPoint x: 347, startPoint y: 305, endPoint x: 657, endPoint y: 501, distance: 367.4
click at [657, 501] on div "overview Description [DOMAIN_NAME] Your AI Data Strategist - purpose-built for …" at bounding box center [687, 259] width 731 height 620
copy div "loremips Dolorsitame Cons.ad Elit SE Doei Temporinci - utlabor-etdol mag aliqu …"
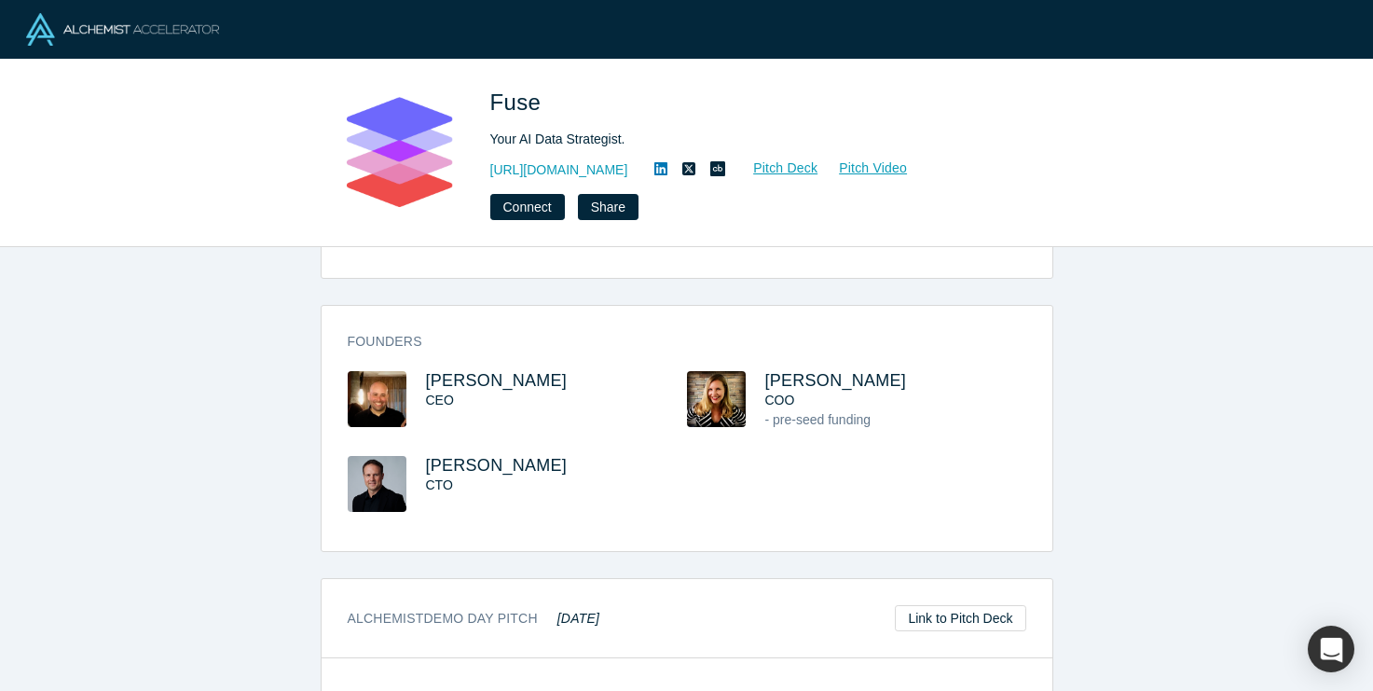
scroll to position [643, 0]
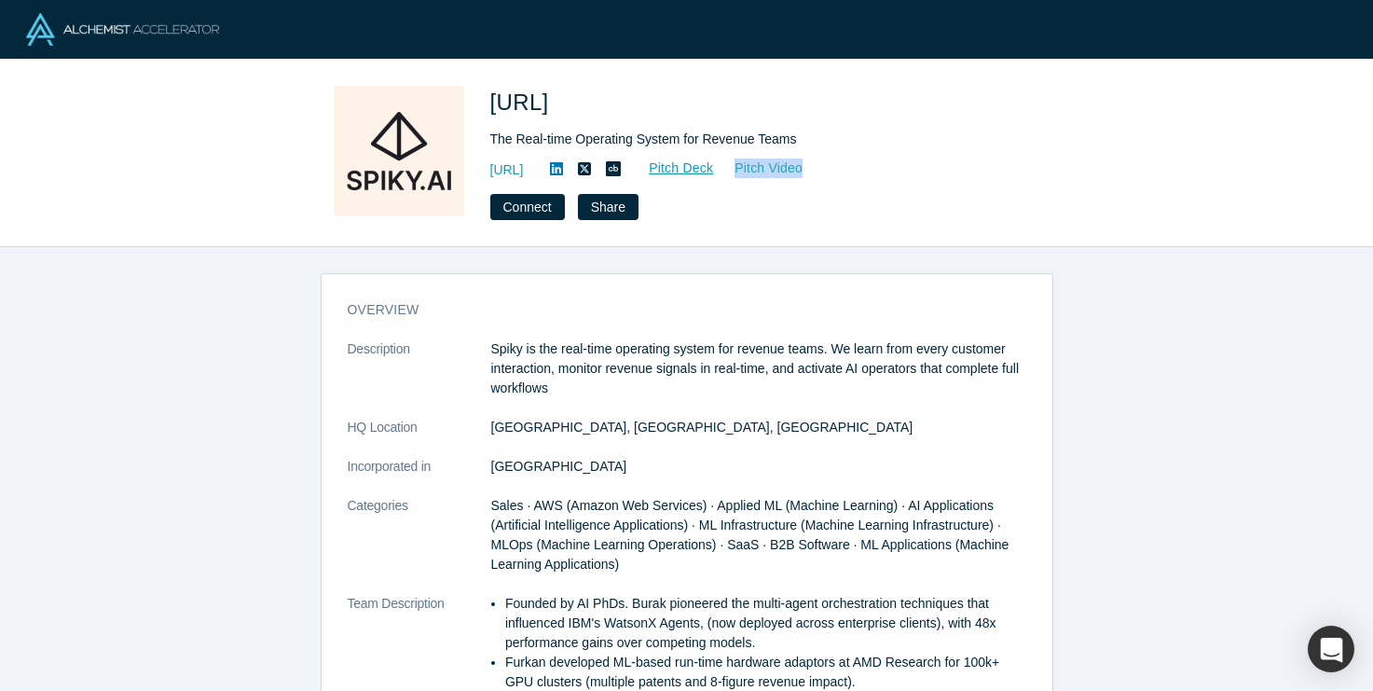
click at [803, 159] on link "Pitch Video" at bounding box center [758, 167] width 89 height 21
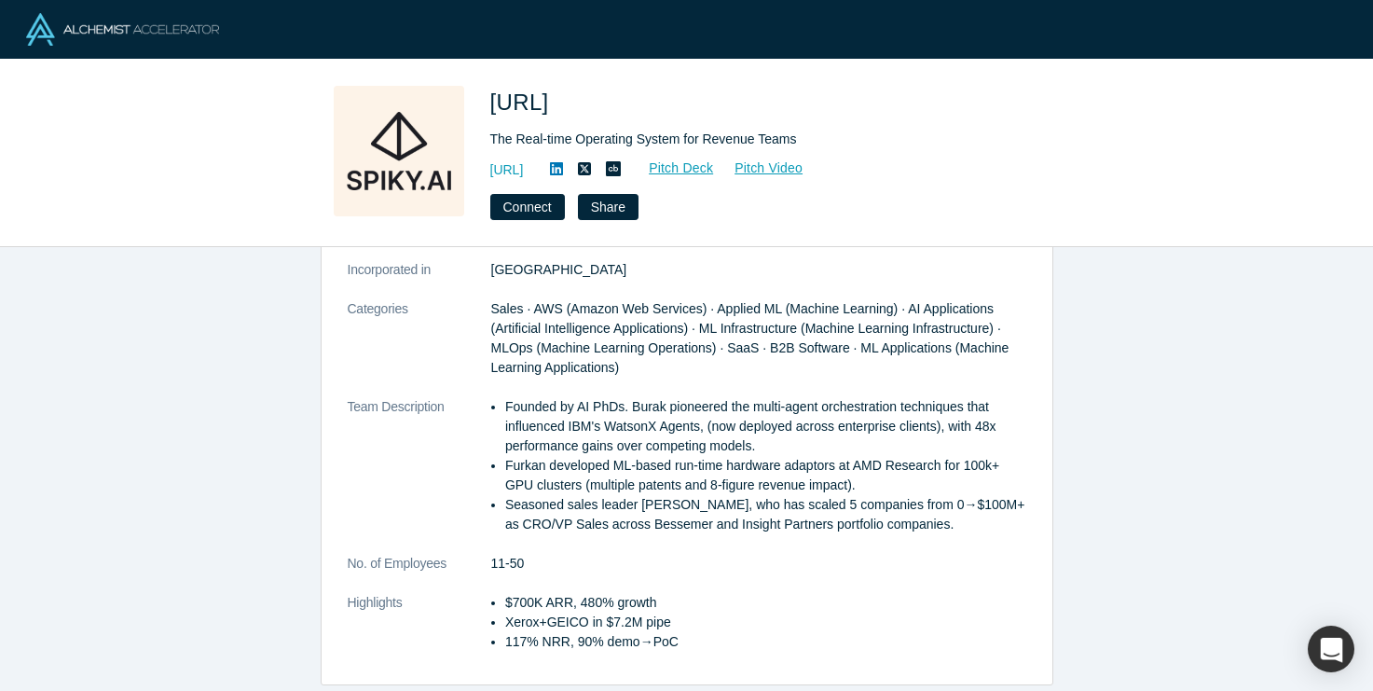
scroll to position [385, 0]
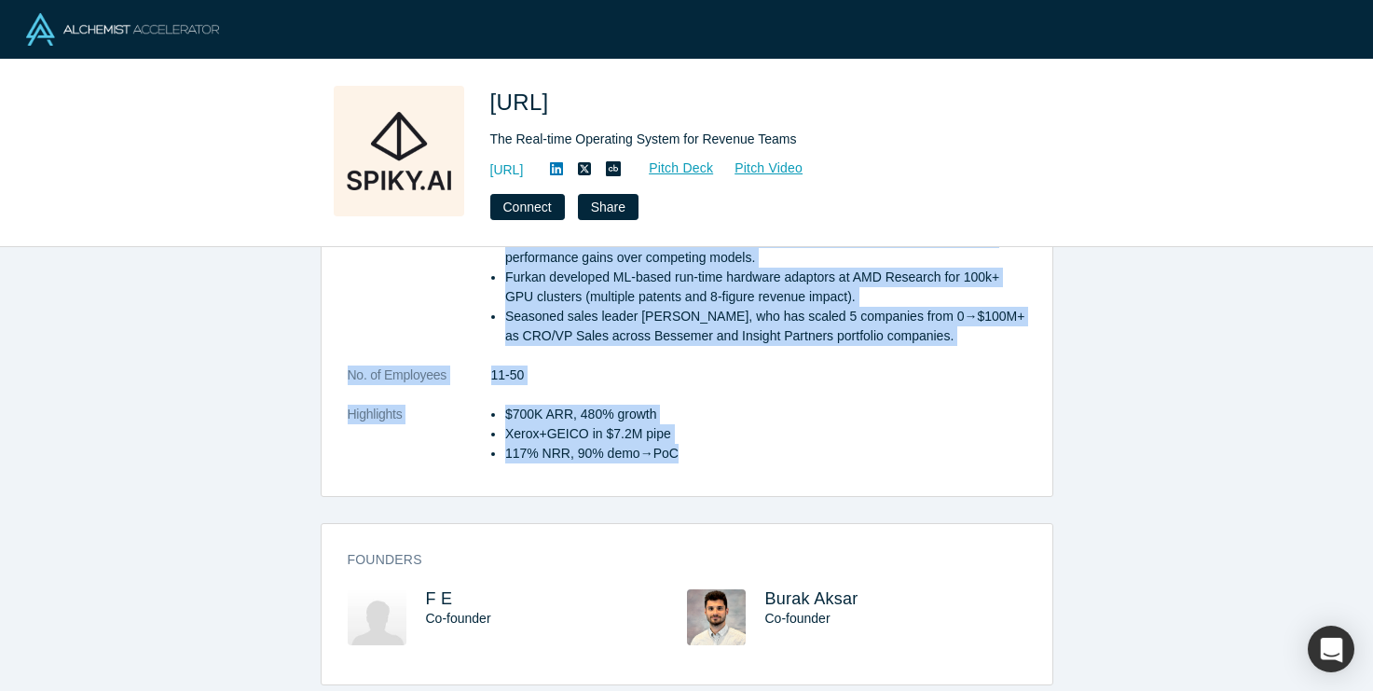
drag, startPoint x: 342, startPoint y: 284, endPoint x: 698, endPoint y: 449, distance: 392.3
click at [698, 449] on div "overview Description Spiky is the real-time operating system for revenue teams.…" at bounding box center [687, 199] width 731 height 594
copy div "loremips Dolorsitame Conse ad eli sedd-eius temporinc utlabo etd magnaal enima.…"
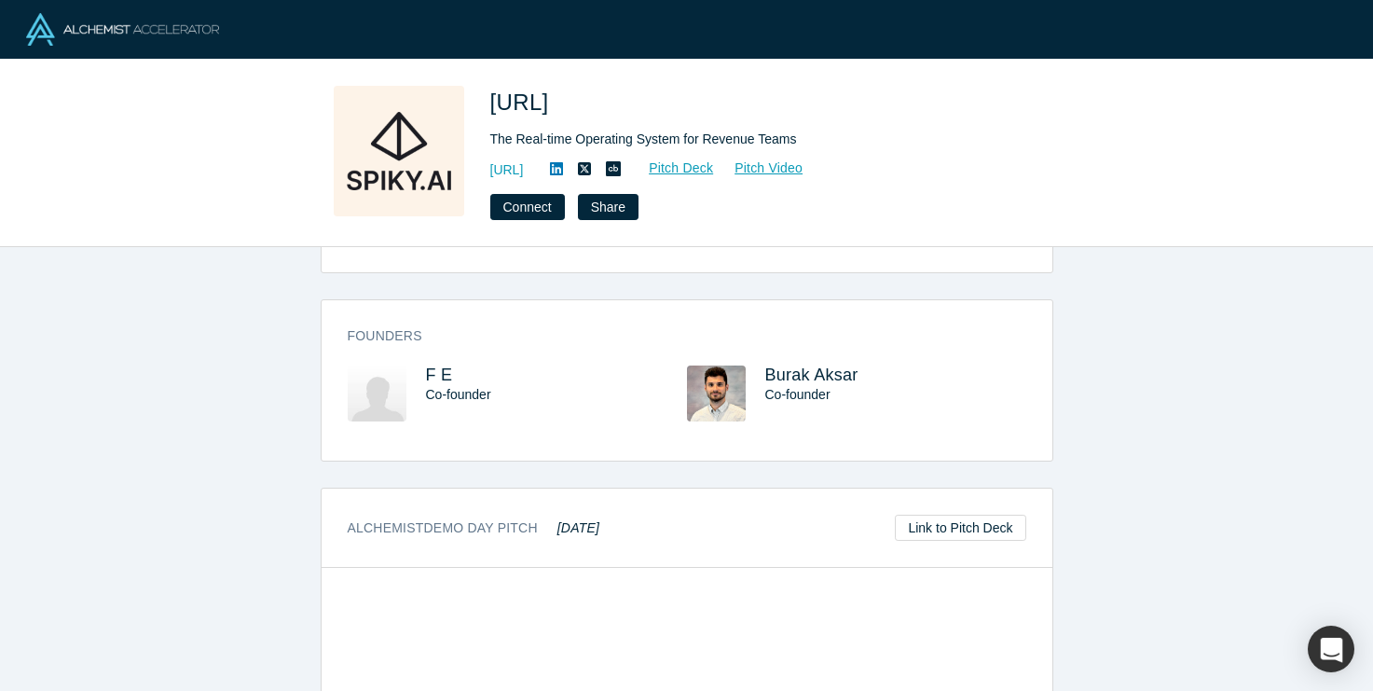
scroll to position [639, 0]
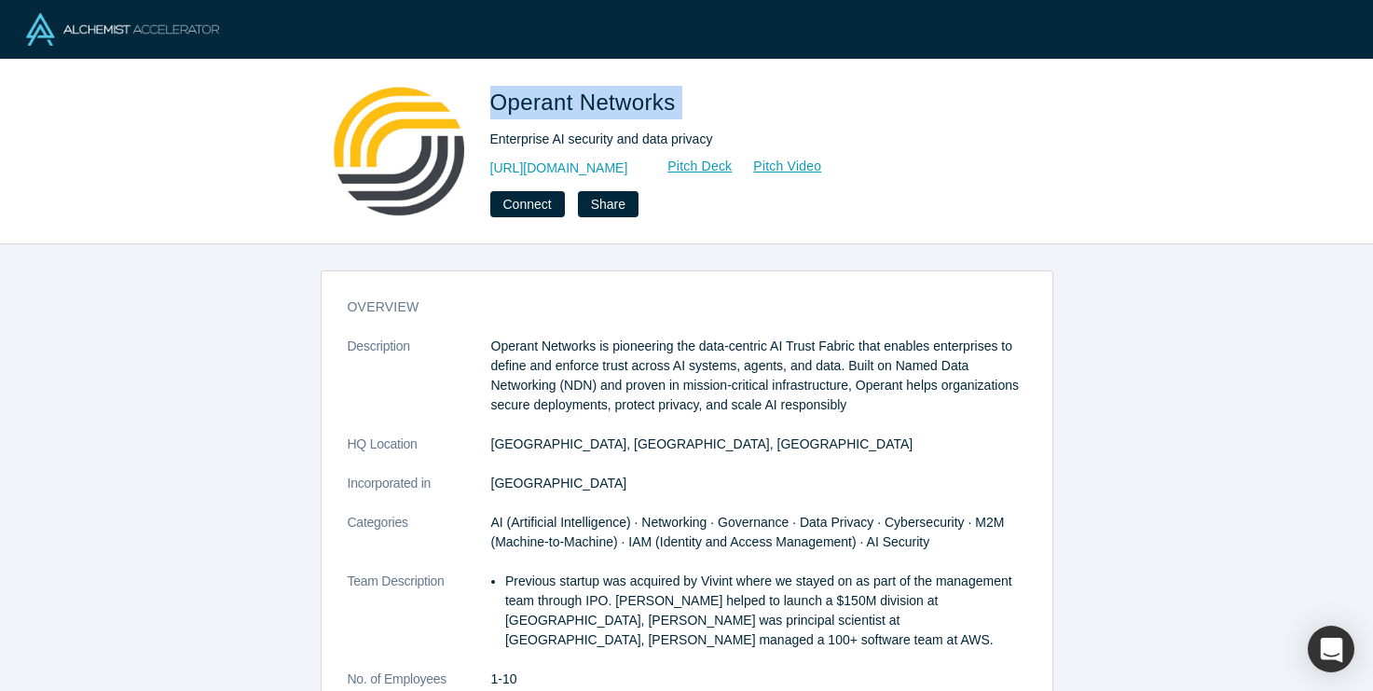
click at [717, 99] on h1 "Operant Networks" at bounding box center [751, 103] width 522 height 34
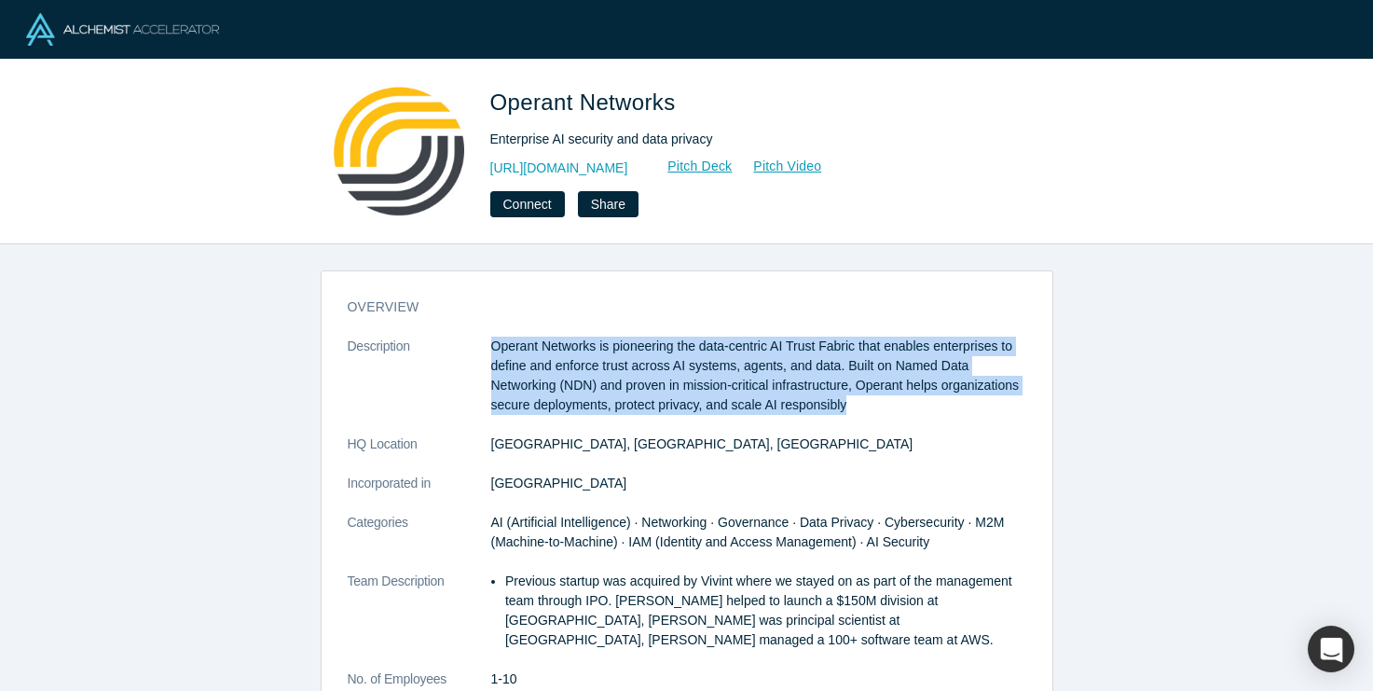
drag, startPoint x: 486, startPoint y: 342, endPoint x: 898, endPoint y: 402, distance: 417.1
click at [898, 402] on dl "Description Operant Networks is pioneering the data-centric AI Trust Fabric tha…" at bounding box center [687, 590] width 678 height 509
copy dl "Operant Networks is pioneering the data-centric AI Trust Fabric that enables en…"
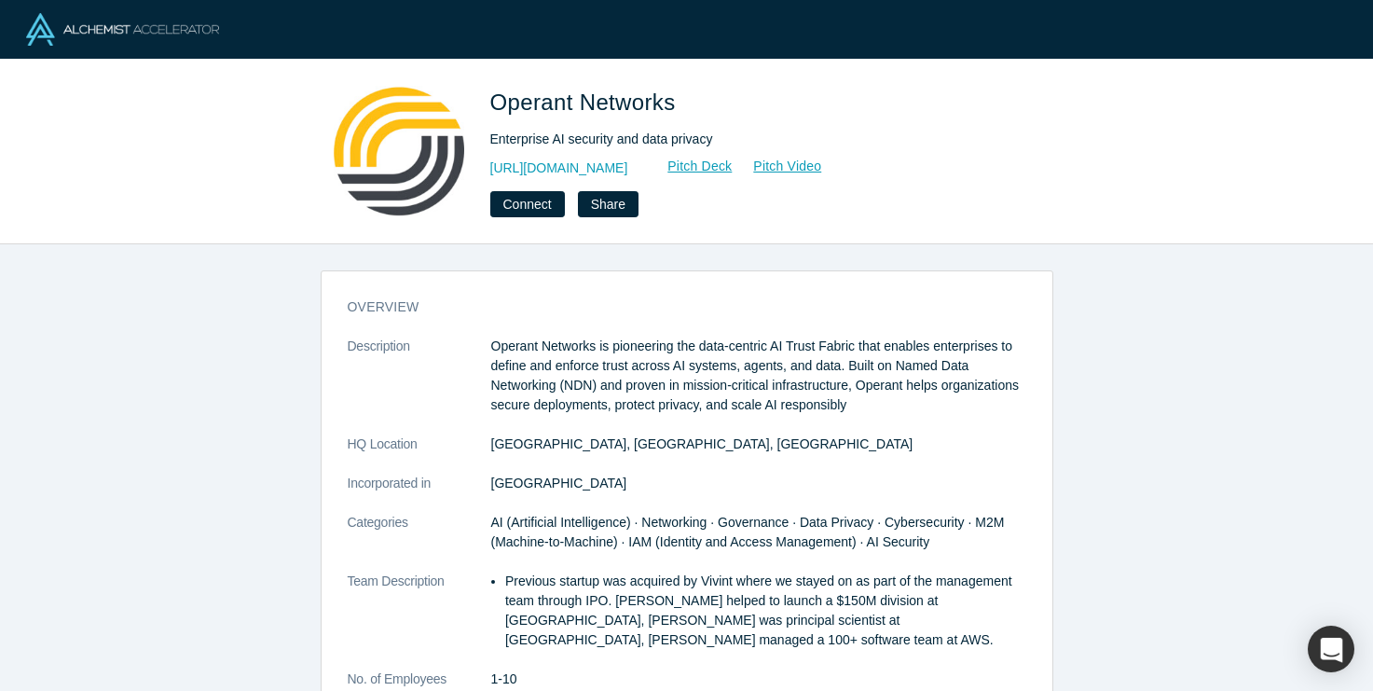
click at [326, 287] on div "overview Description Operant Networks is pioneering the data-centric AI Trust F…" at bounding box center [687, 571] width 731 height 574
click at [732, 170] on link "Pitch Deck" at bounding box center [690, 166] width 86 height 21
click at [822, 167] on link "Pitch Video" at bounding box center [776, 166] width 89 height 21
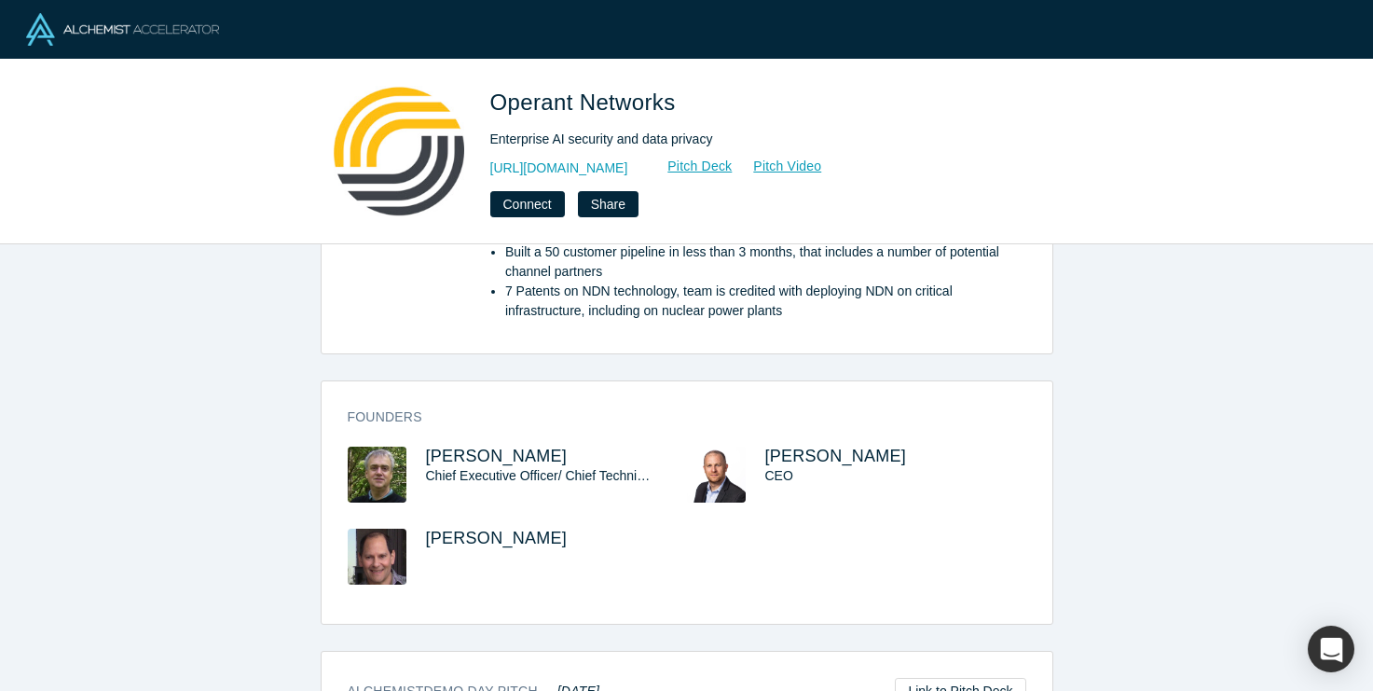
scroll to position [650, 0]
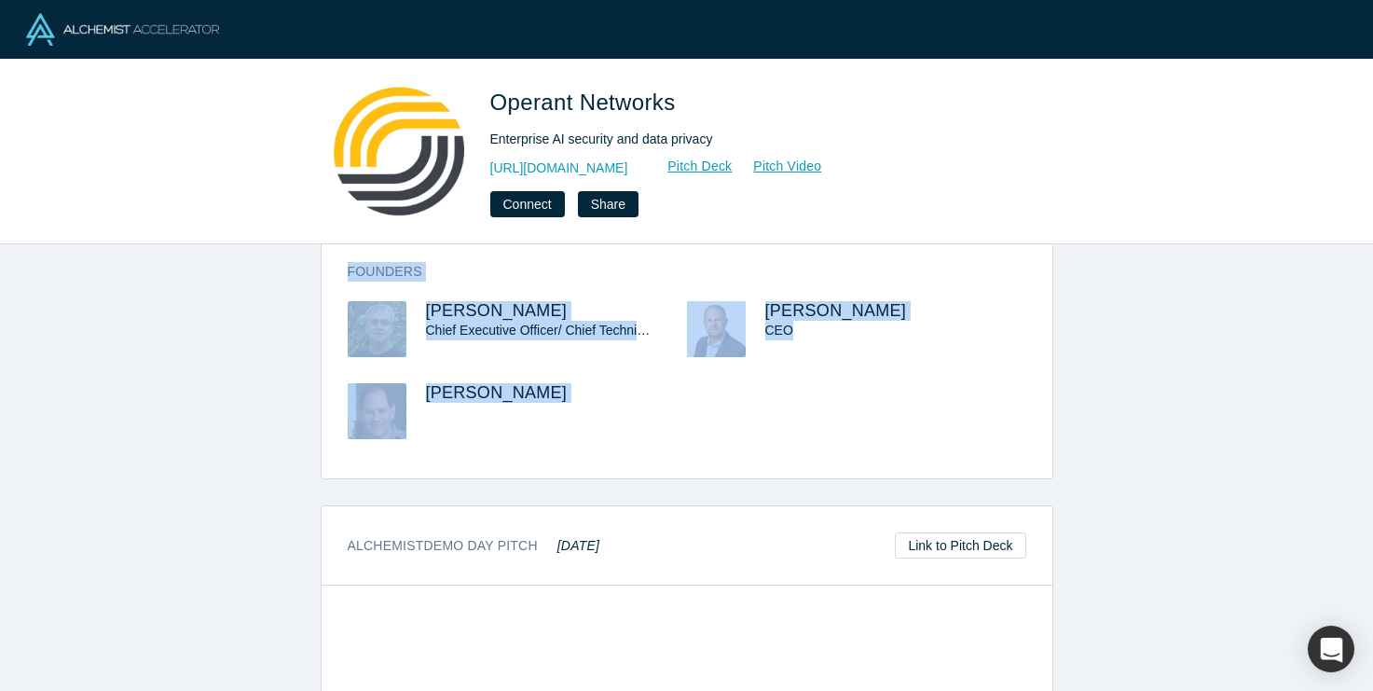
drag, startPoint x: 348, startPoint y: 298, endPoint x: 711, endPoint y: 504, distance: 417.7
click at [711, 504] on div "overview Description Operant Networks is pioneering the data-centric AI Trust F…" at bounding box center [686, 467] width 1373 height 446
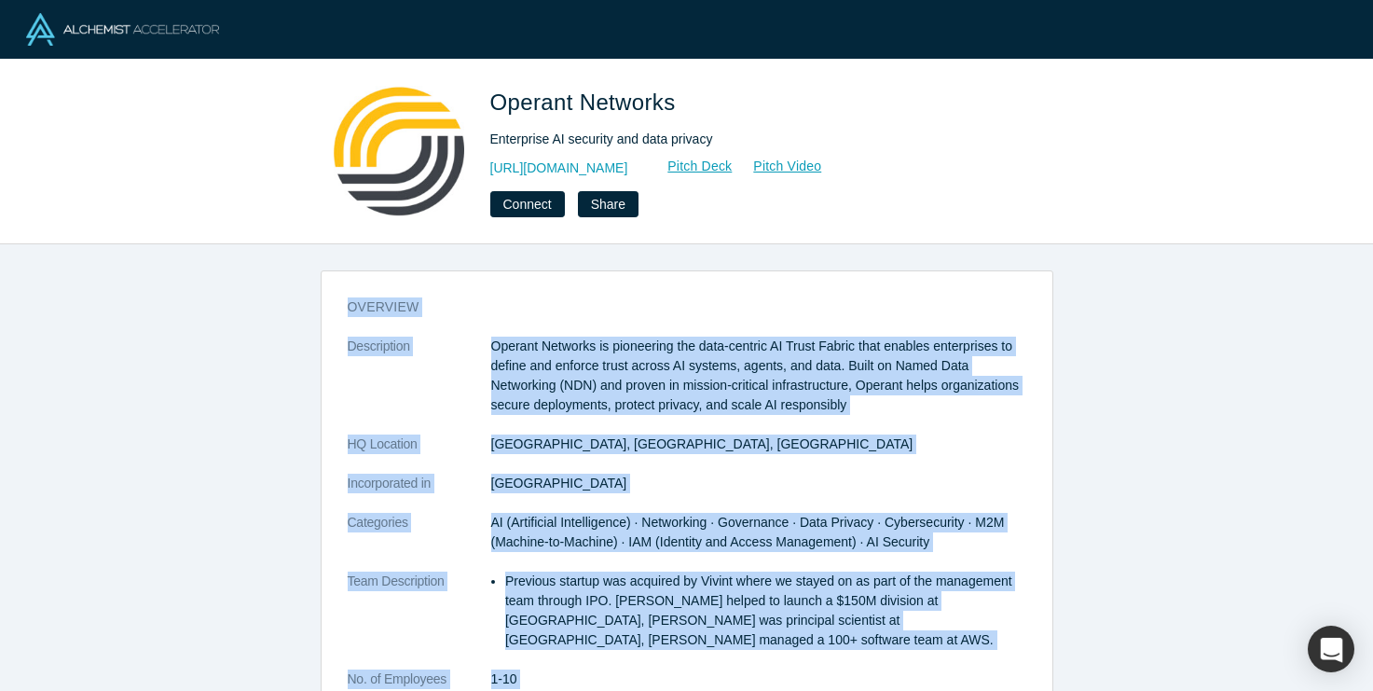
scroll to position [0, 0]
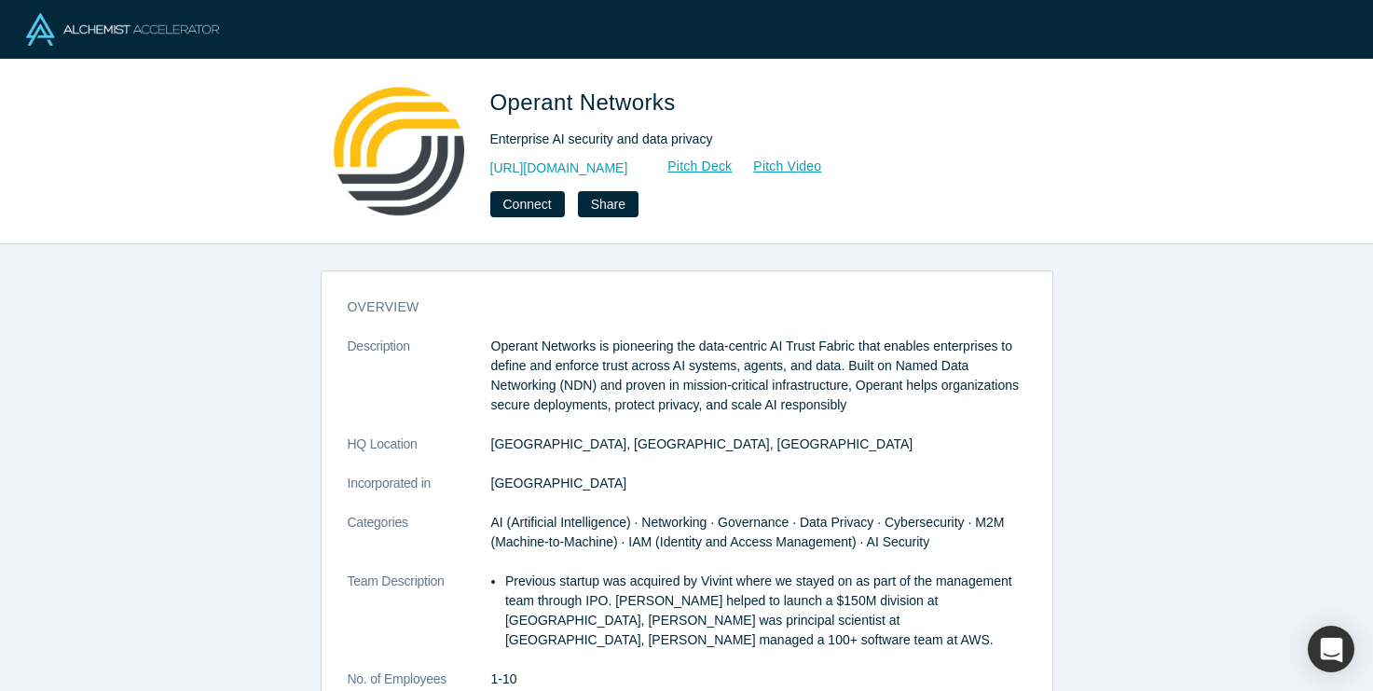
click at [417, 312] on h3 "overview" at bounding box center [674, 307] width 652 height 20
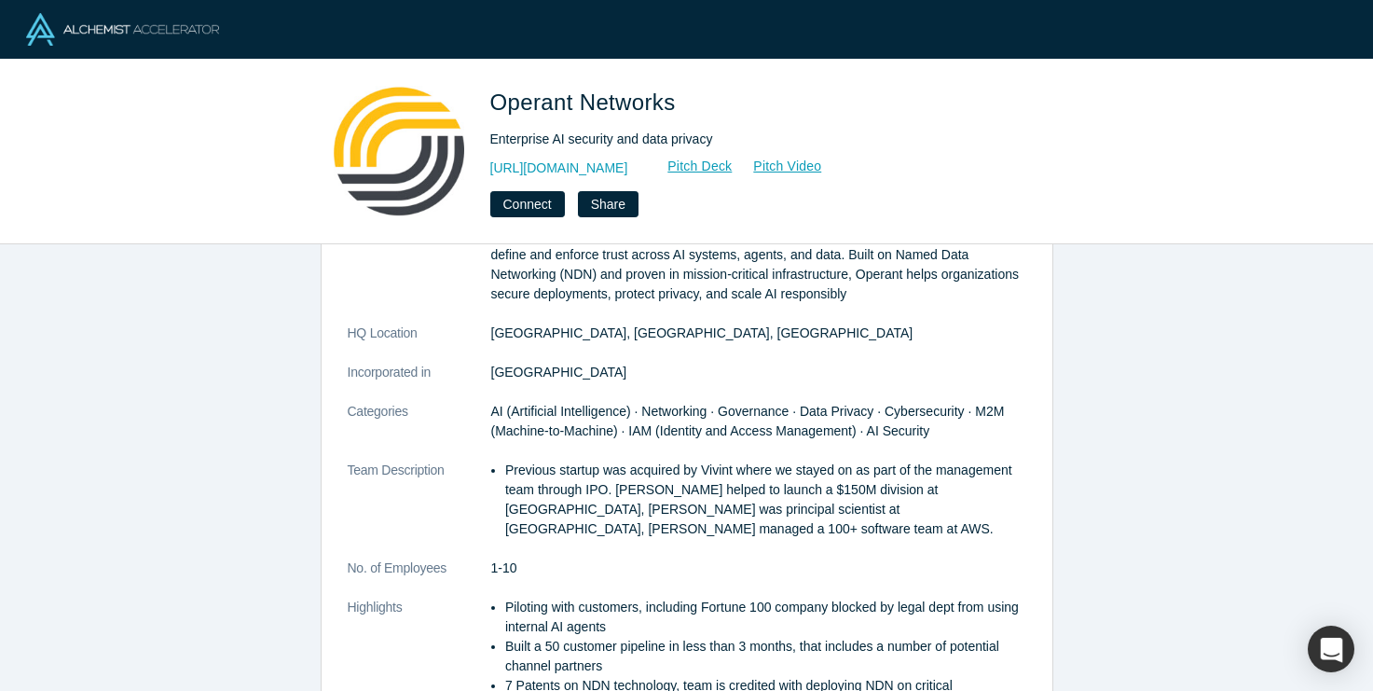
scroll to position [267, 0]
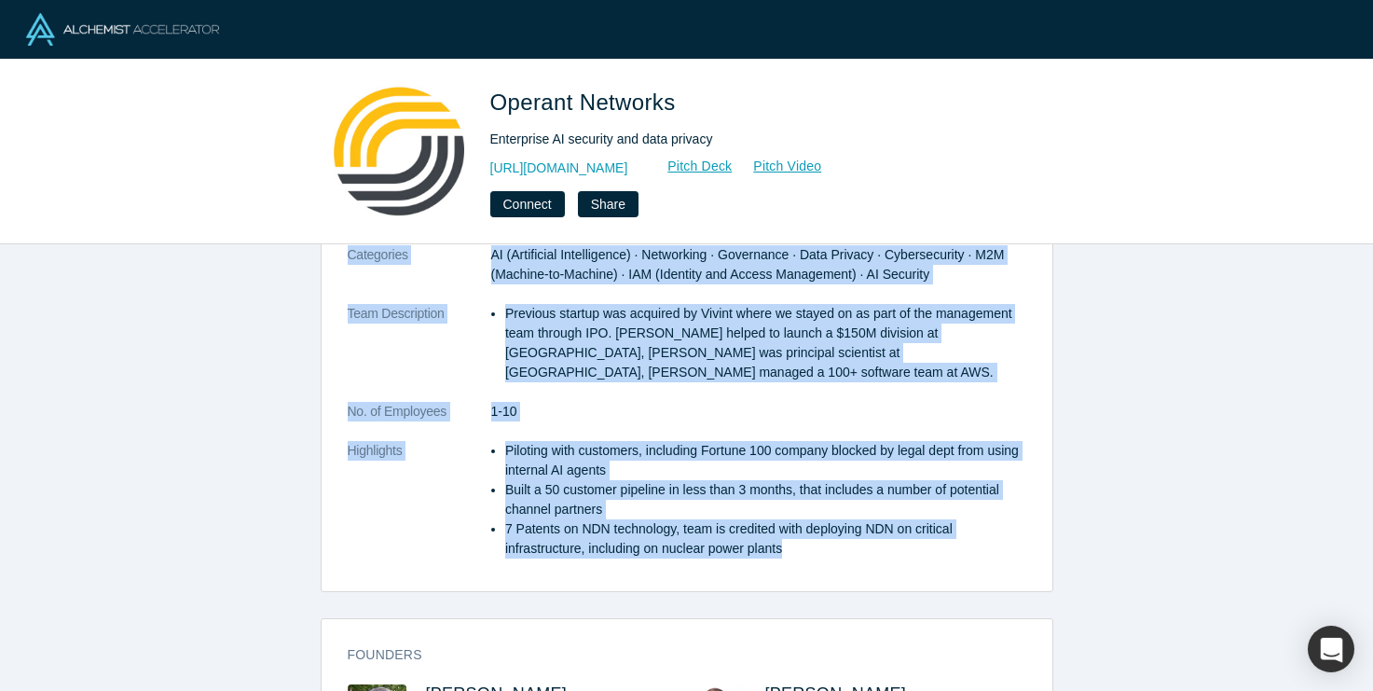
drag, startPoint x: 348, startPoint y: 305, endPoint x: 807, endPoint y: 520, distance: 507.4
click at [807, 520] on div "overview Description Operant Networks is pioneering the data-centric AI Trust F…" at bounding box center [687, 304] width 731 height 574
copy div "loremips Dolorsitame Consect Adipisci el seddoeiusm tem inci-utlabor ET Dolor M…"
click at [571, 402] on dd "1-10" at bounding box center [758, 412] width 535 height 20
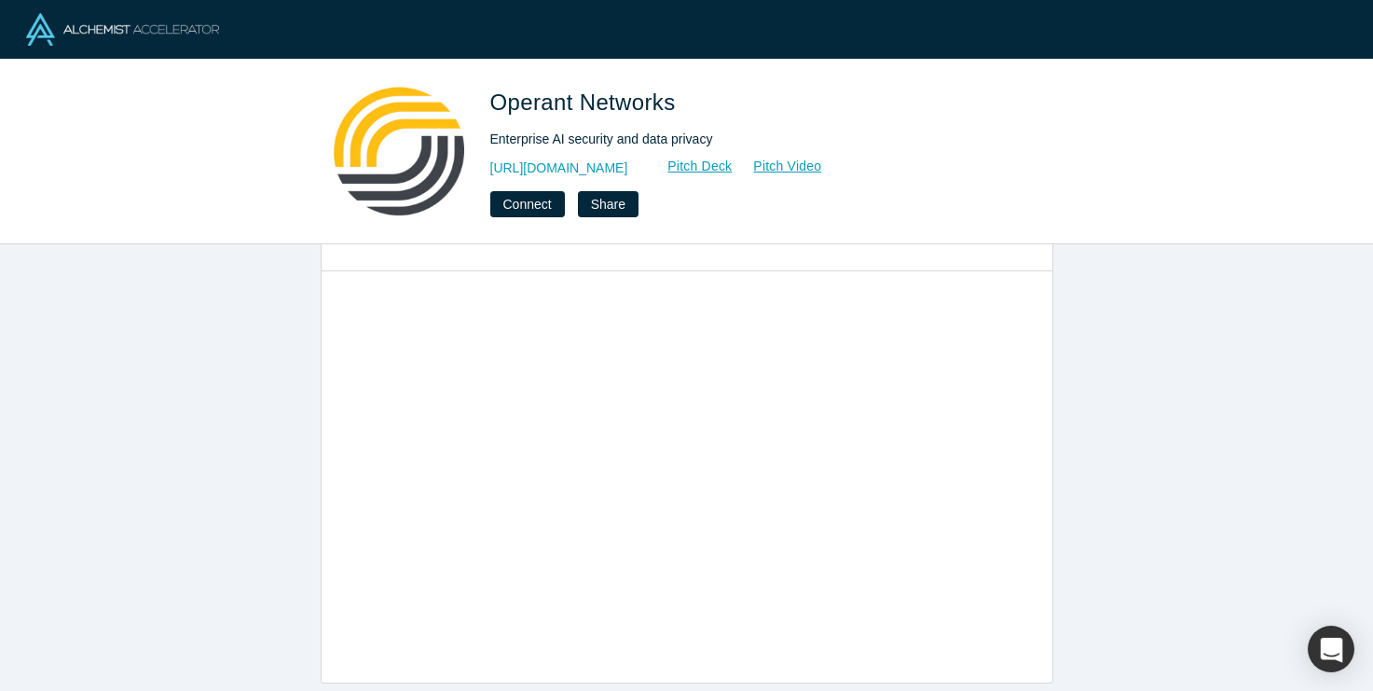
scroll to position [963, 0]
